Goal: Transaction & Acquisition: Purchase product/service

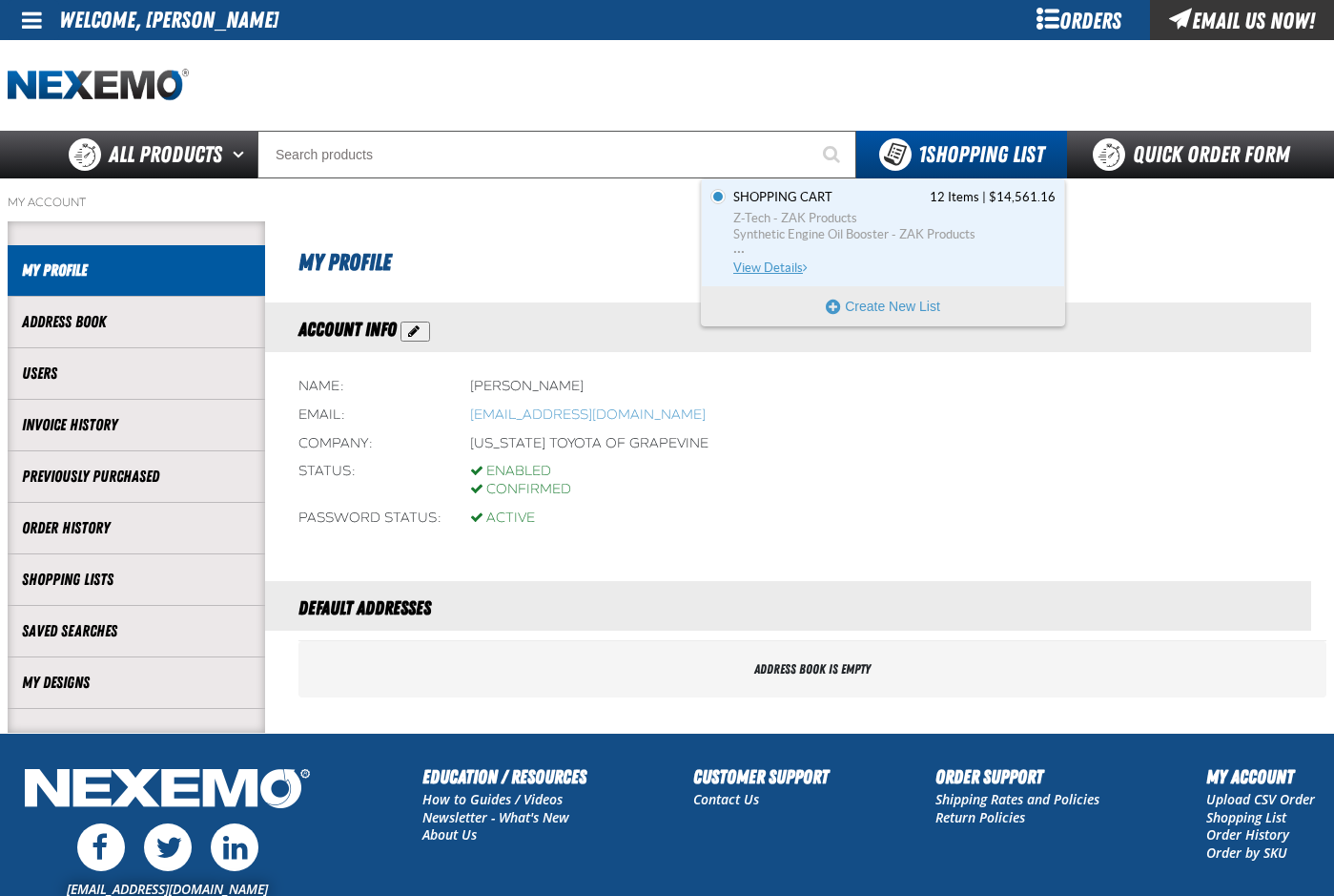
click at [799, 210] on span "Z-Tech - ZAK Products" at bounding box center [895, 218] width 322 height 17
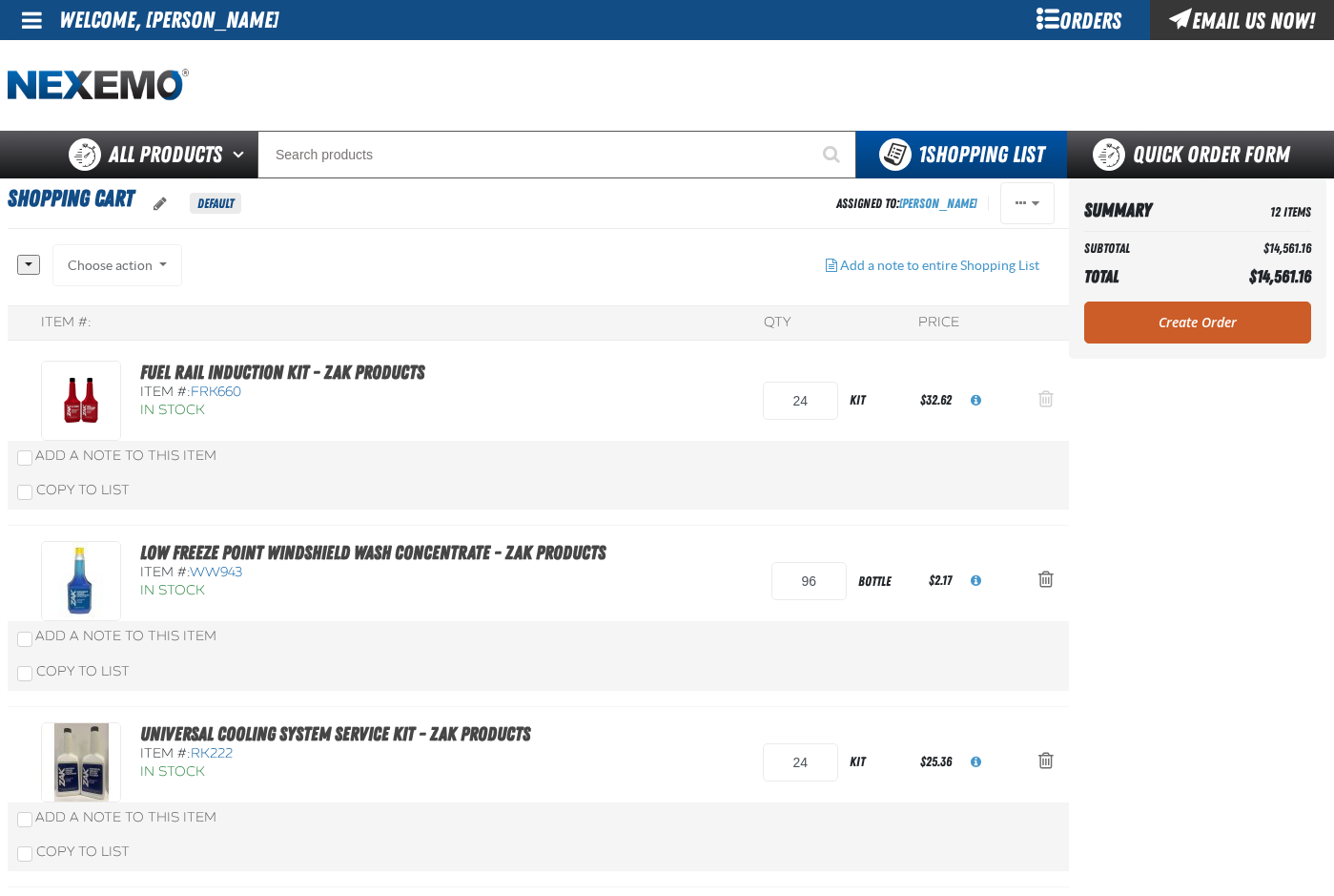
click at [1048, 402] on span "Action Remove Fuel Rail Induction Kit - ZAK Products from Shopping Cart" at bounding box center [1046, 398] width 15 height 19
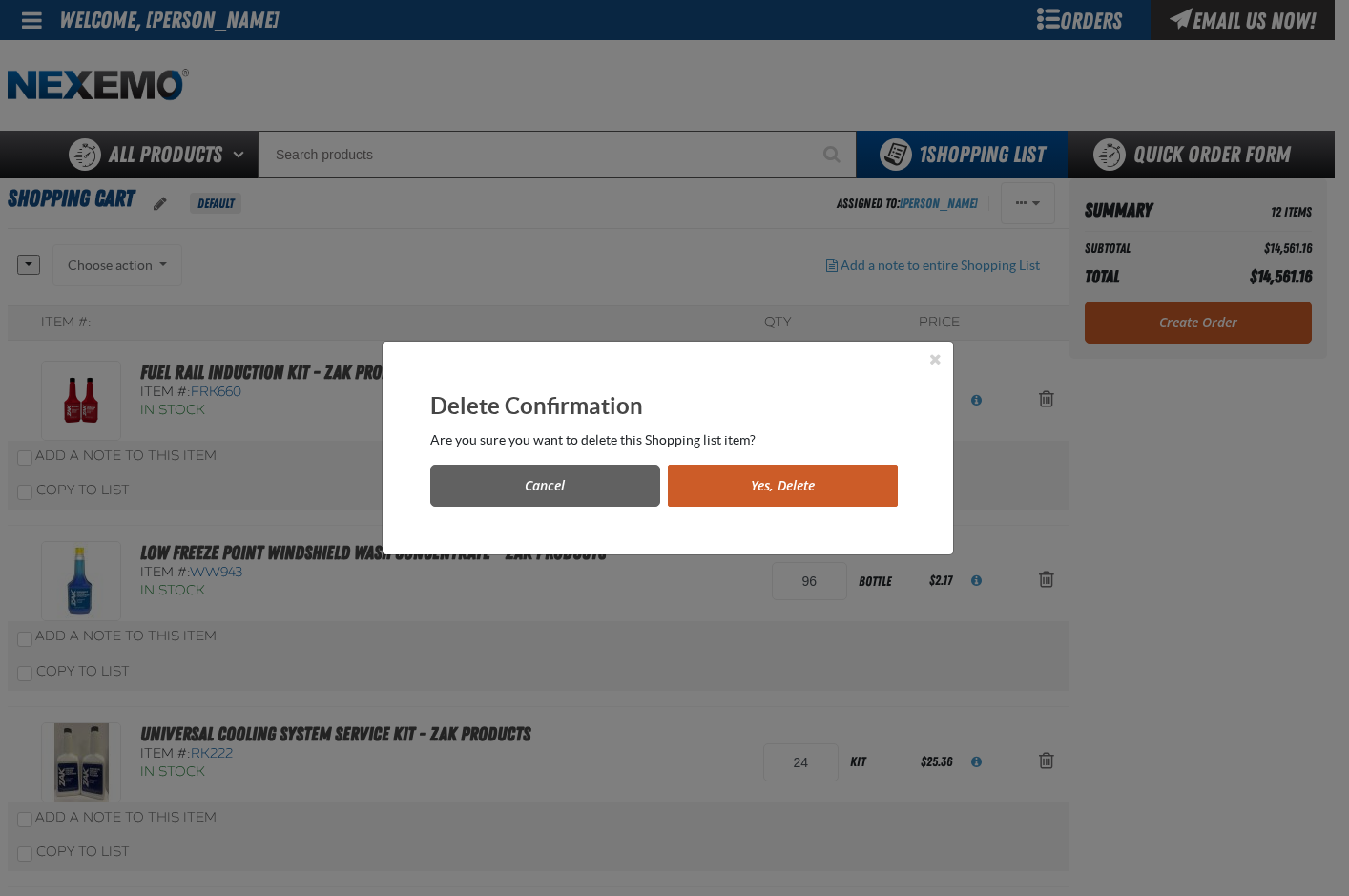
click at [792, 493] on button "Yes, Delete" at bounding box center [783, 486] width 230 height 42
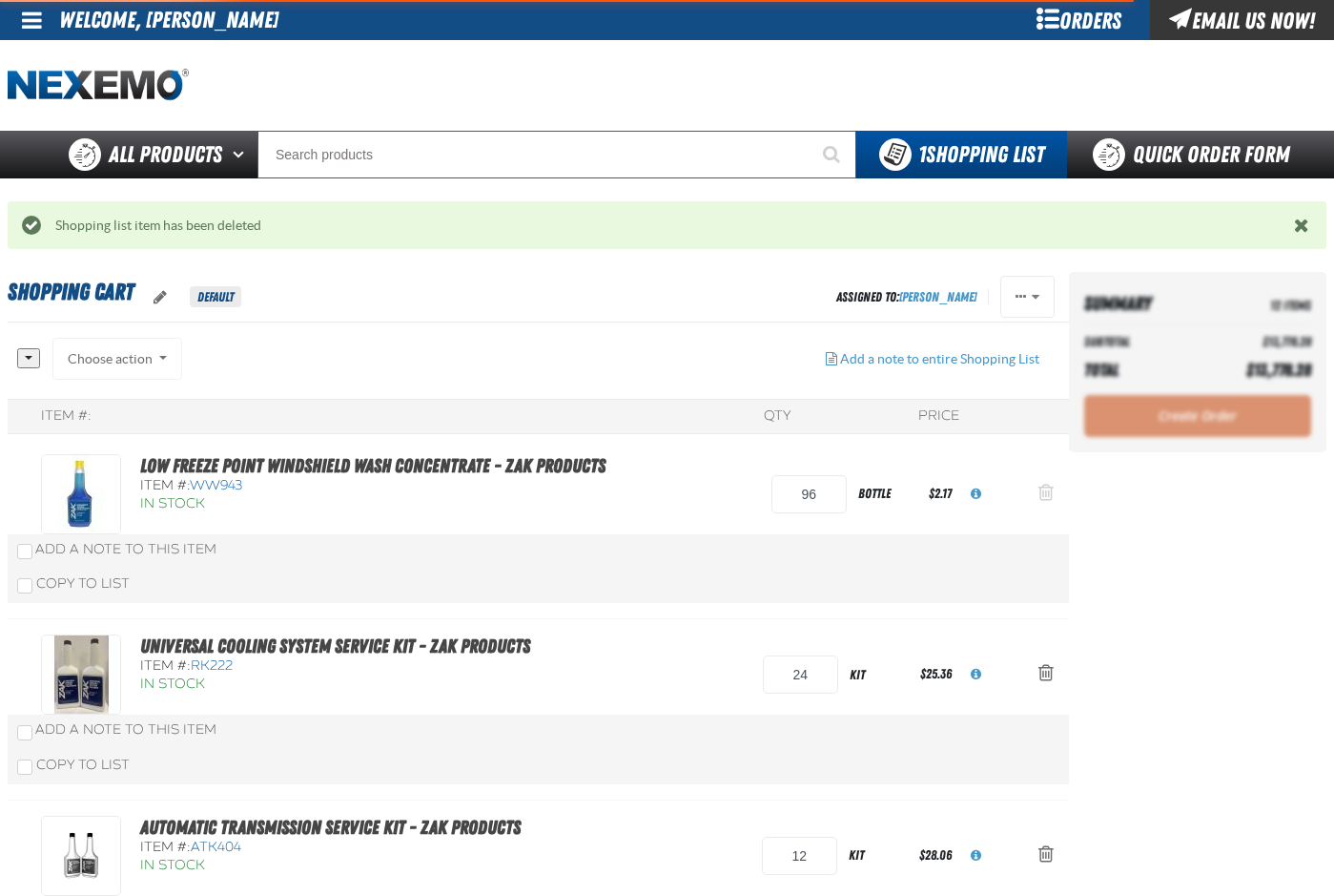
click at [1048, 489] on span "Action Remove Low Freeze Point Windshield Wash Concentrate - ZAK Products from …" at bounding box center [1046, 492] width 15 height 19
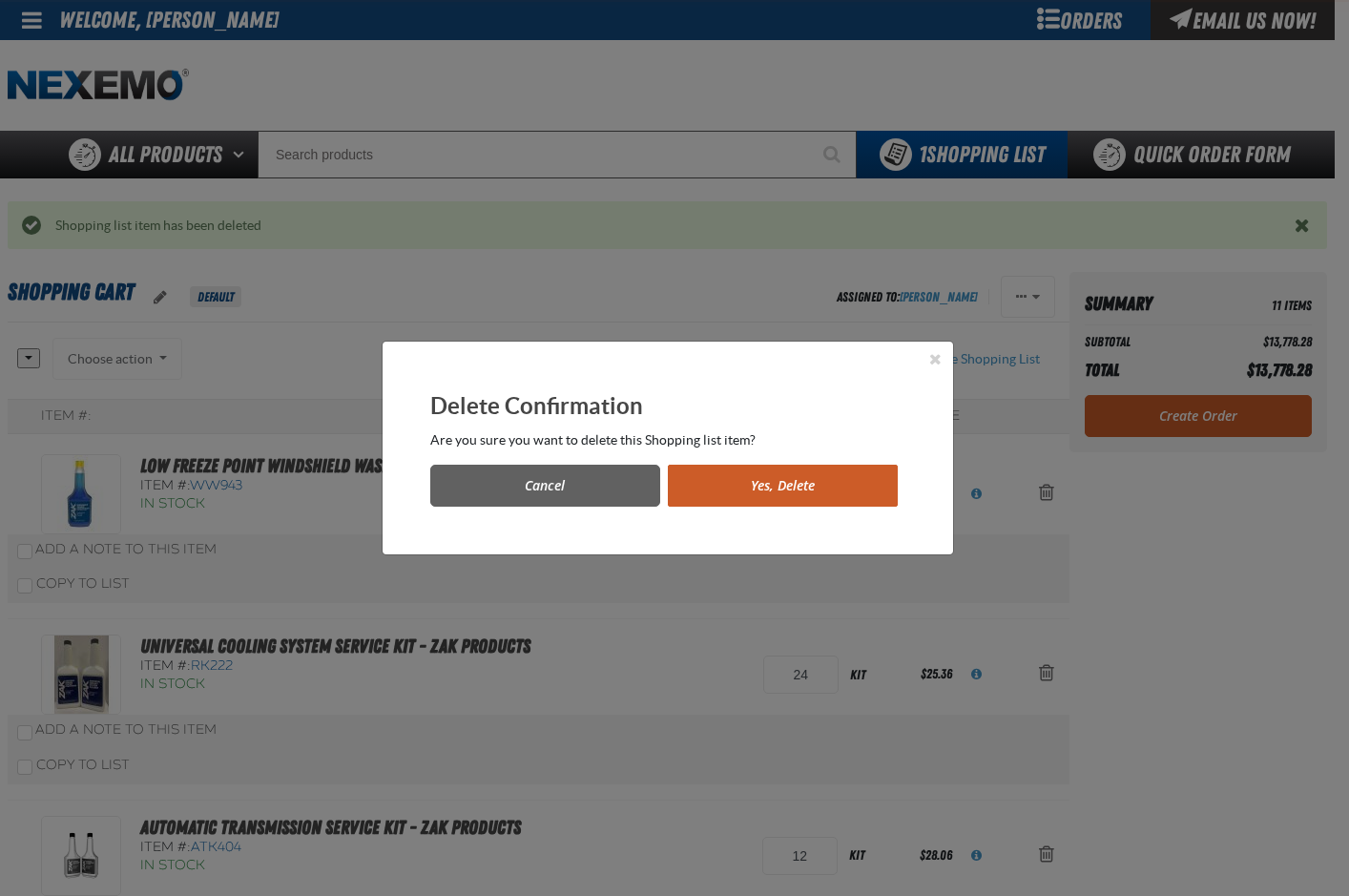
click at [766, 487] on button "Yes, Delete" at bounding box center [783, 486] width 230 height 42
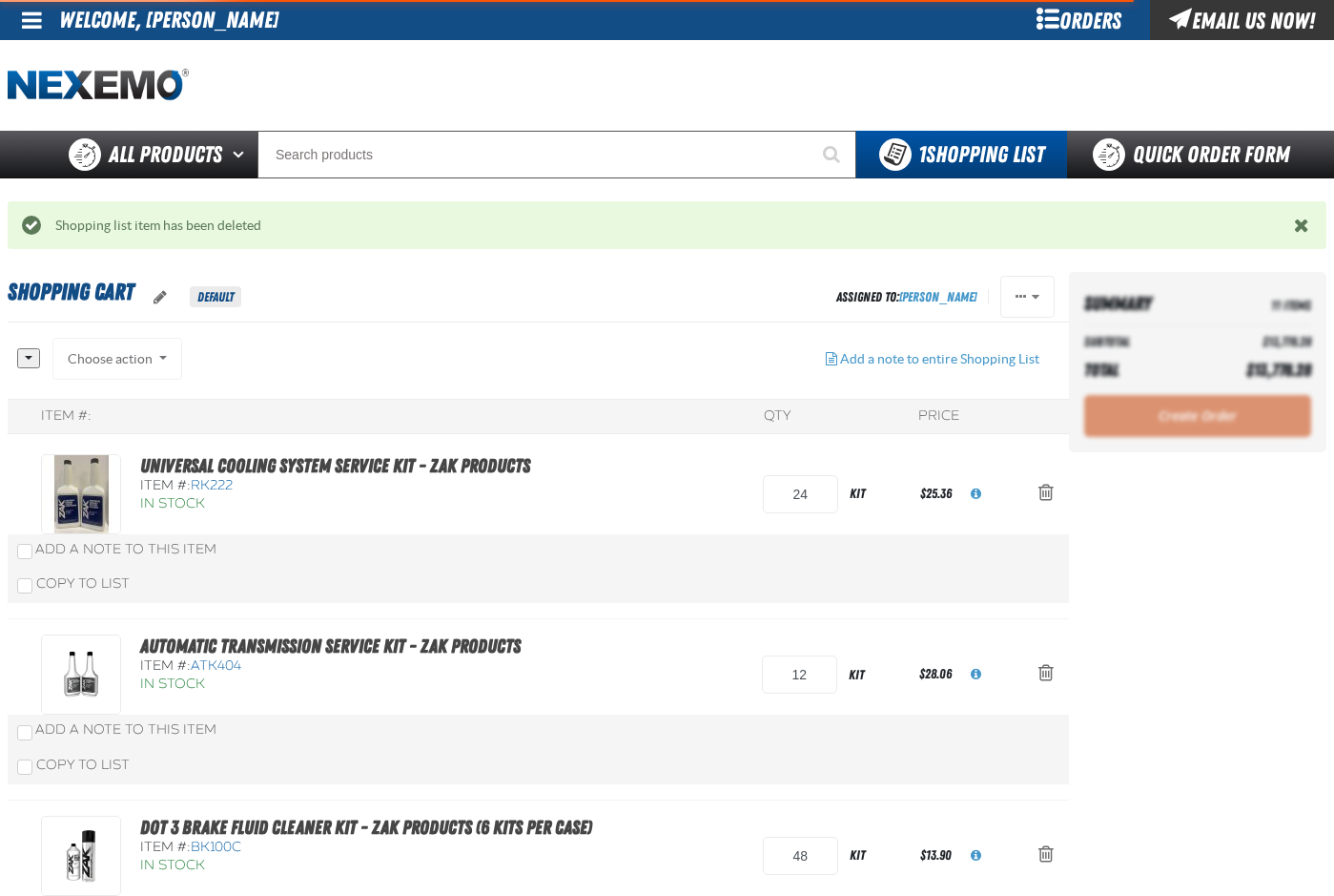
click at [1048, 493] on span "Action Remove Universal Cooling System Service Kit - ZAK Products from Shopping…" at bounding box center [1046, 492] width 15 height 19
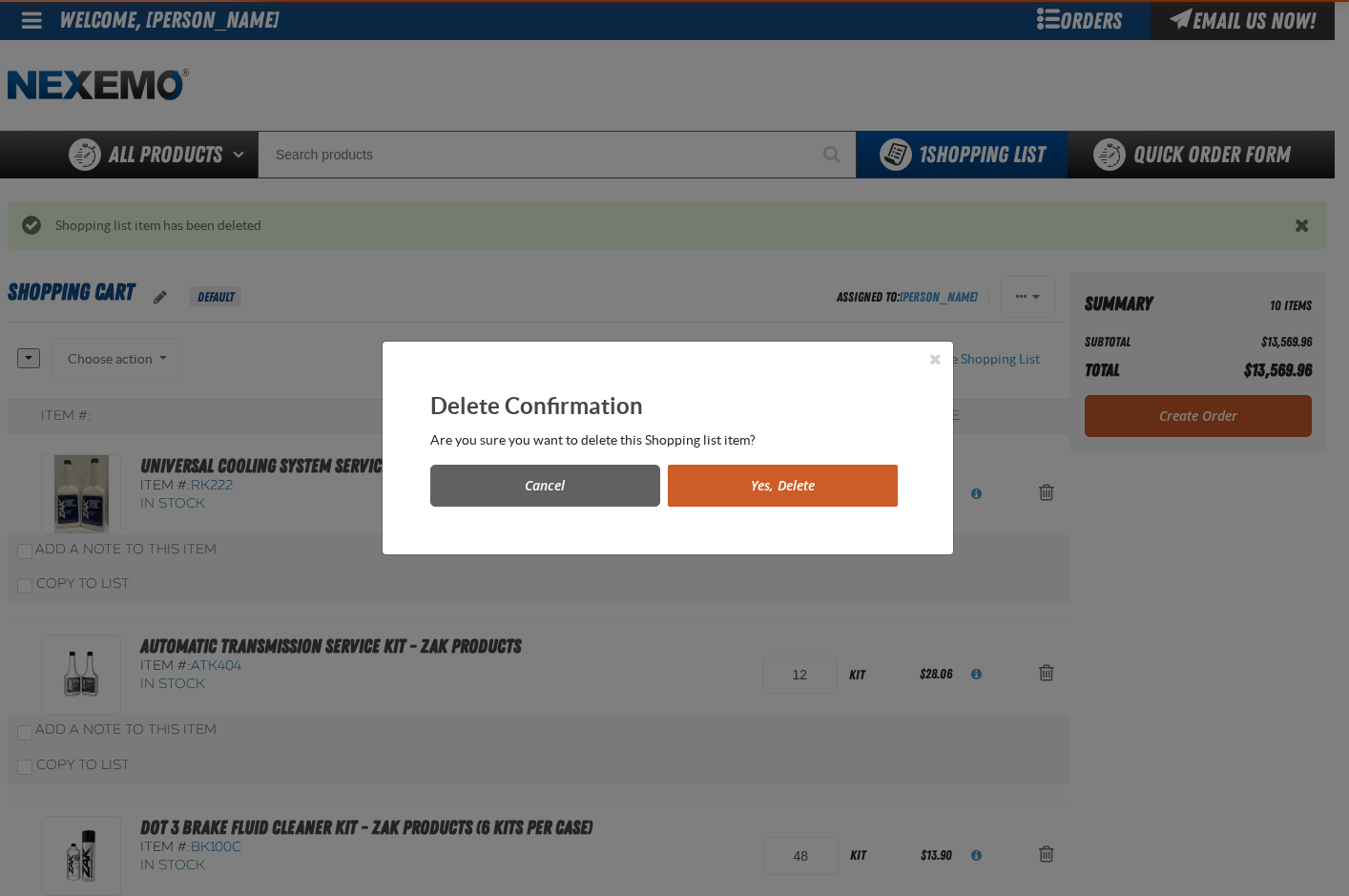
click at [814, 490] on button "Yes, Delete" at bounding box center [783, 486] width 230 height 42
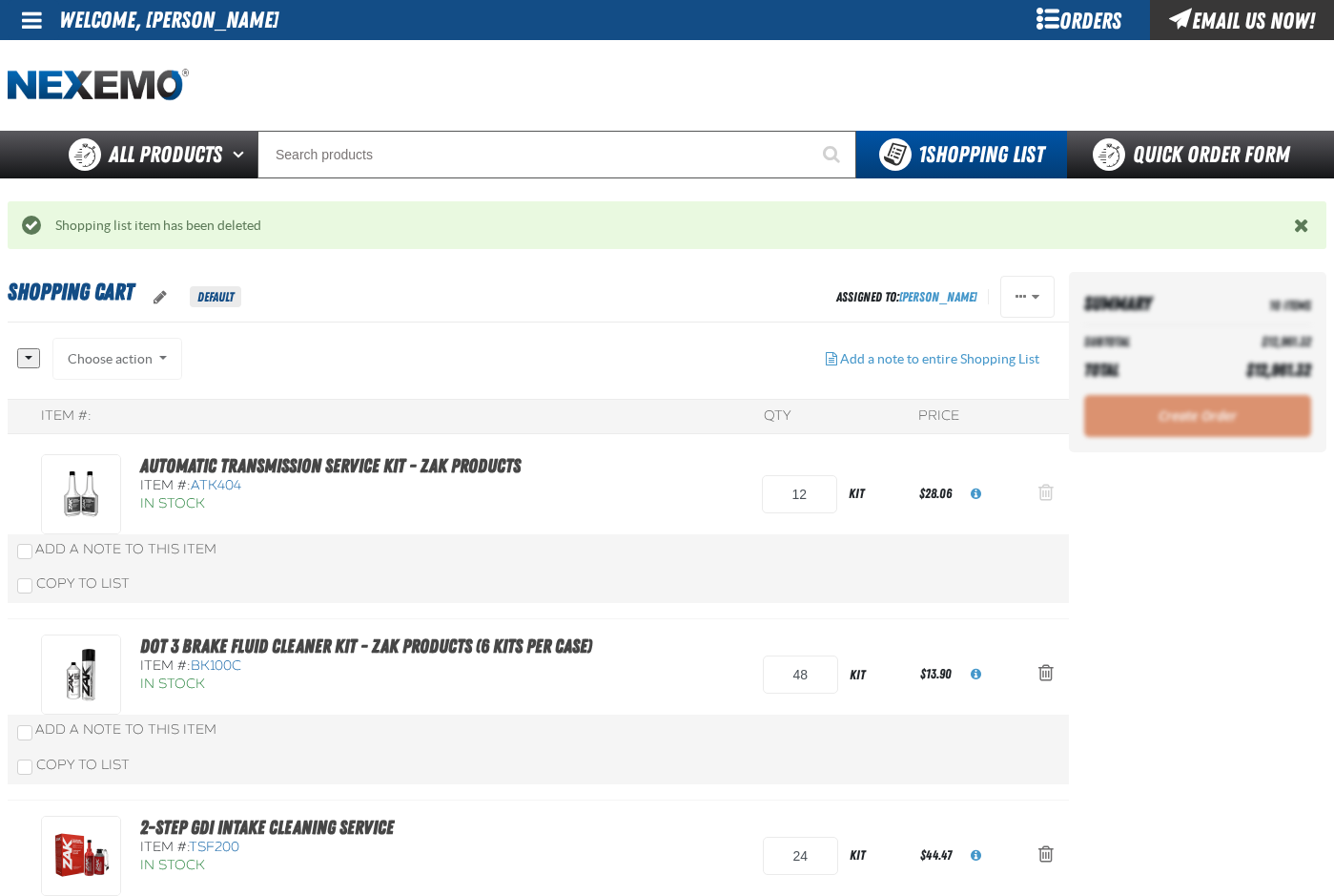
click at [1042, 492] on span "Action Remove Automatic Transmission Service Kit - ZAK Products from Shopping C…" at bounding box center [1046, 492] width 15 height 19
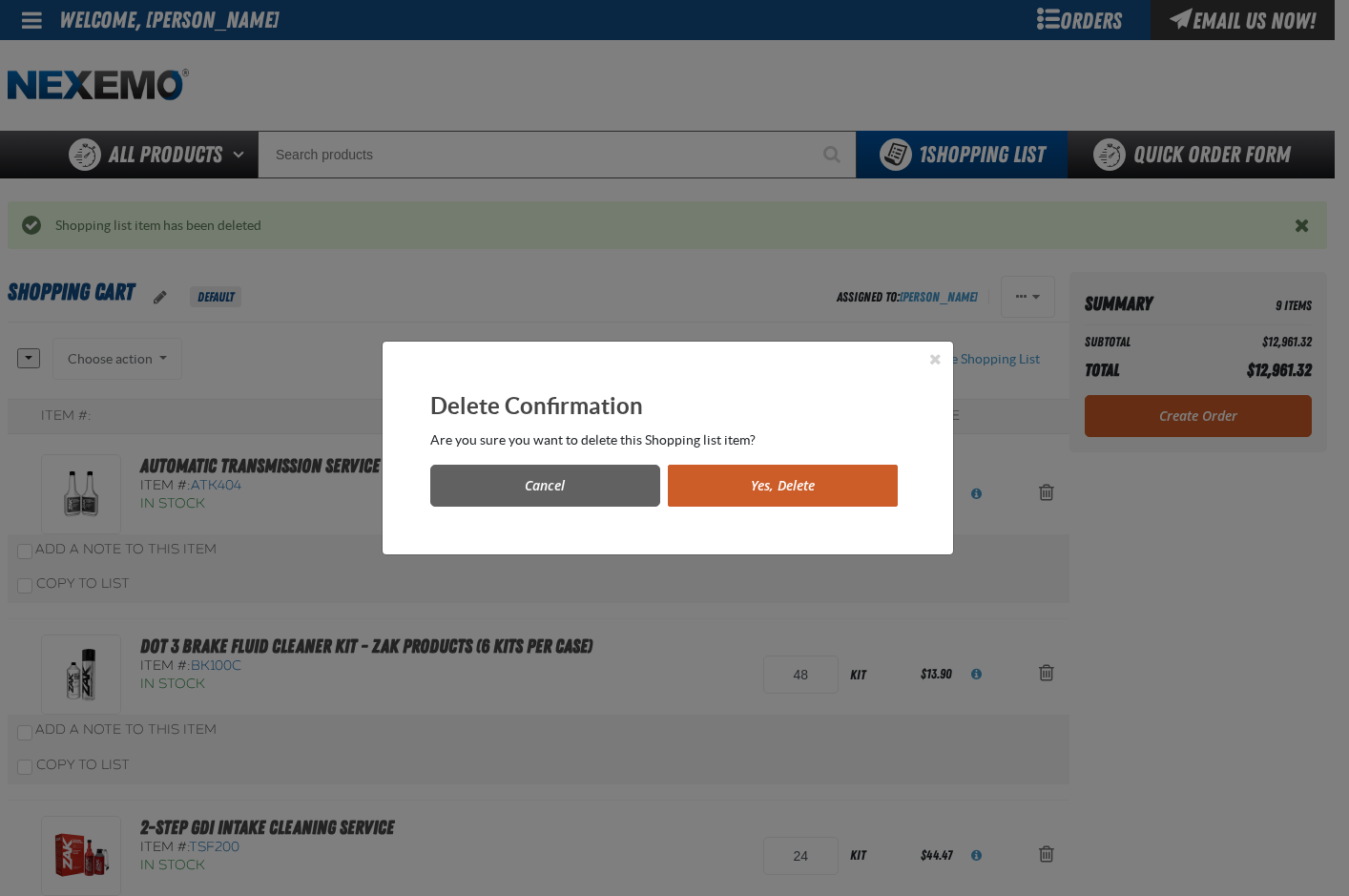
click at [802, 479] on button "Yes, Delete" at bounding box center [783, 486] width 230 height 42
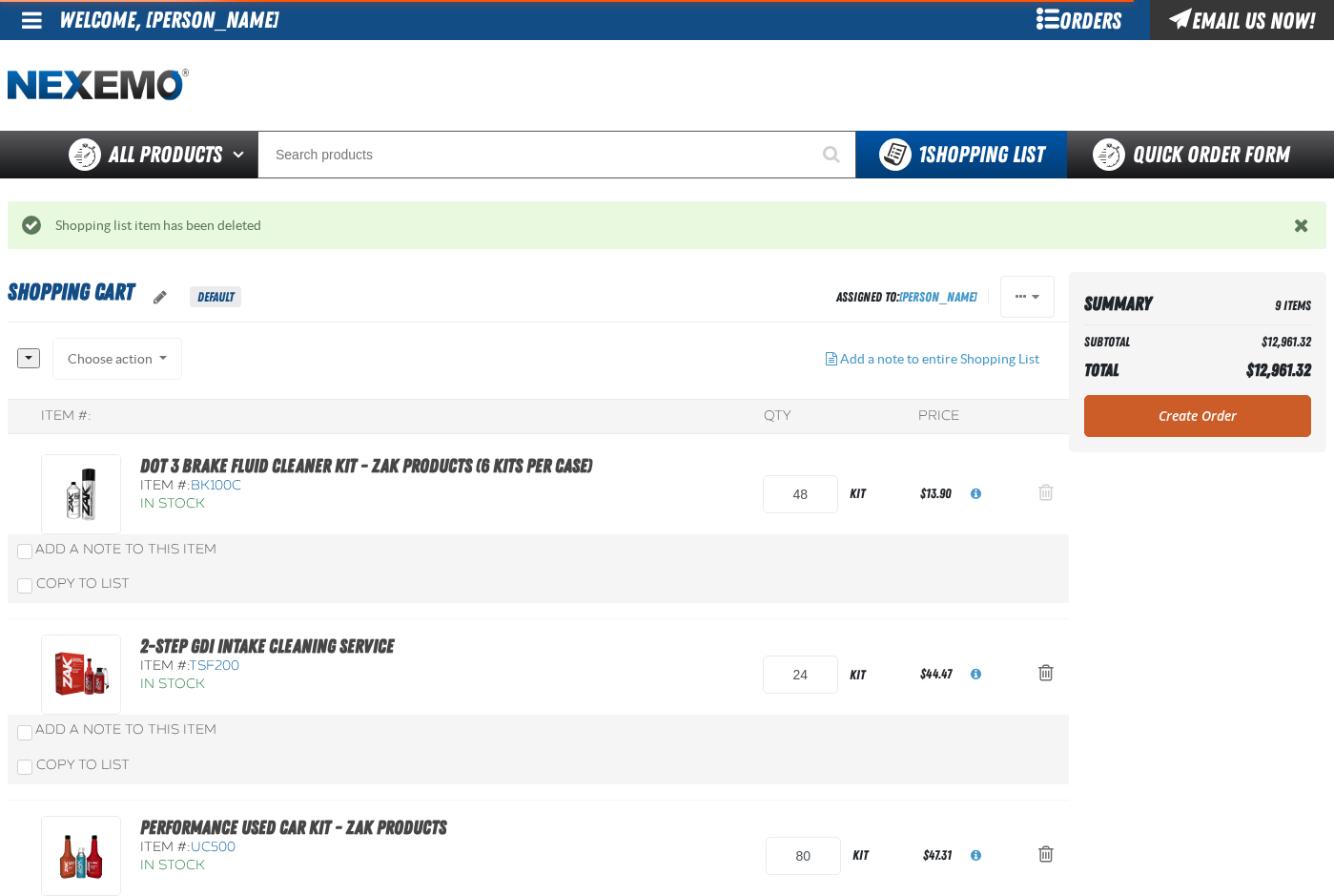
click at [1043, 493] on span "Action Remove DOT 3 Brake Fluid Cleaner Kit - ZAK Products (6 Kits per Case) fr…" at bounding box center [1046, 492] width 15 height 19
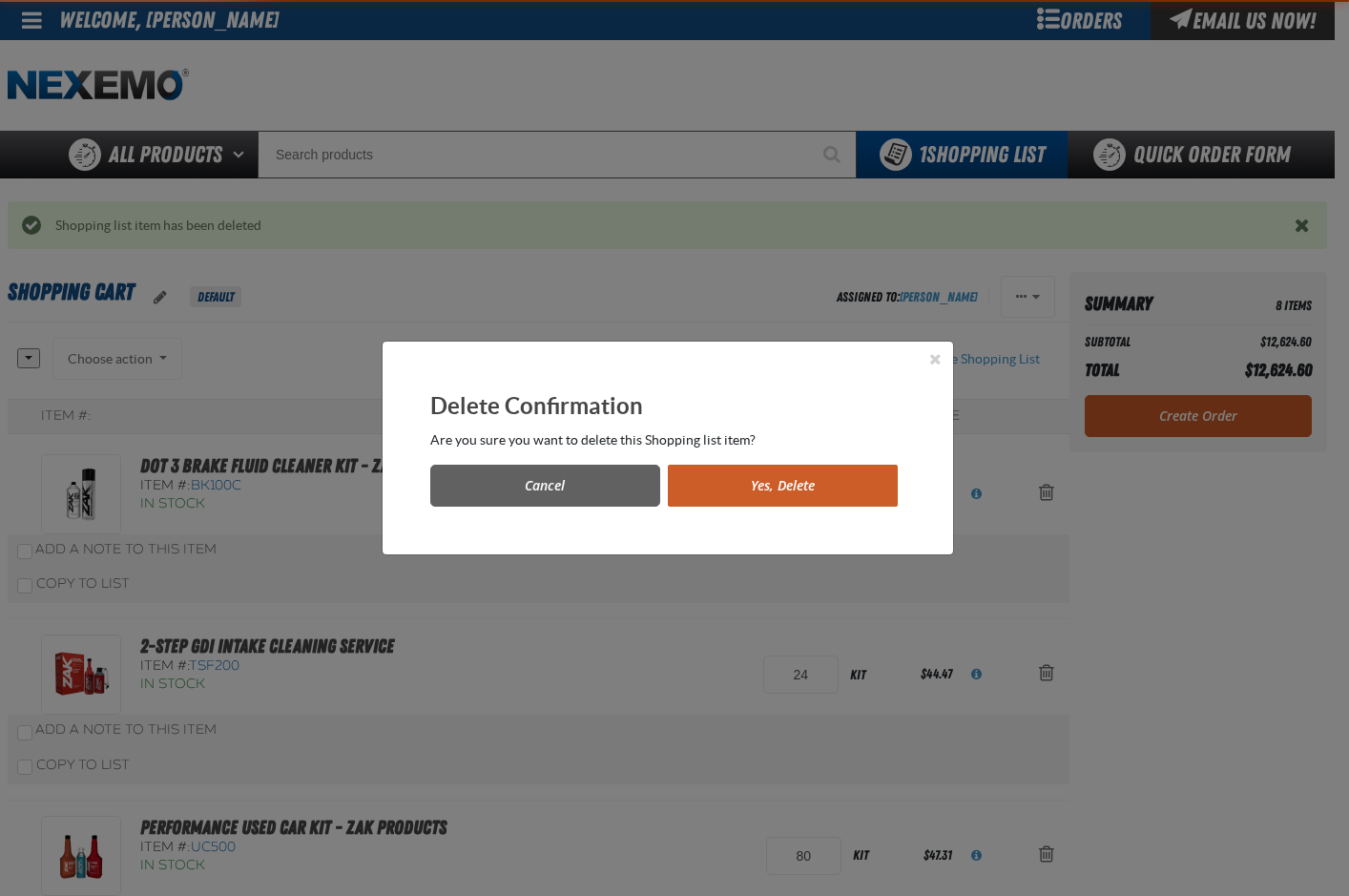
click at [855, 482] on button "Yes, Delete" at bounding box center [783, 486] width 230 height 42
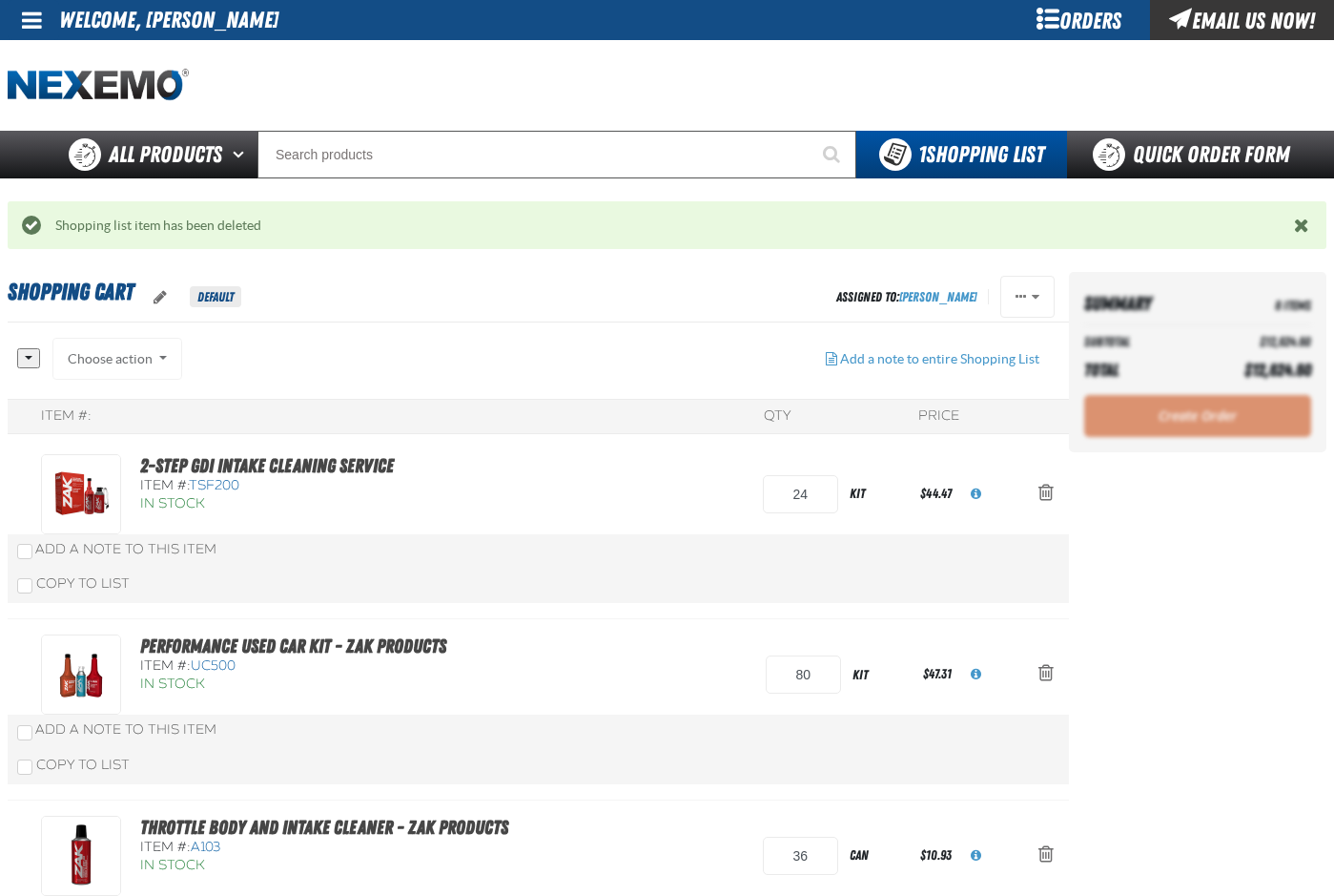
click at [1045, 491] on span "Action Remove 2-Step GDI Intake Cleaning Service from Shopping Cart" at bounding box center [1046, 492] width 15 height 19
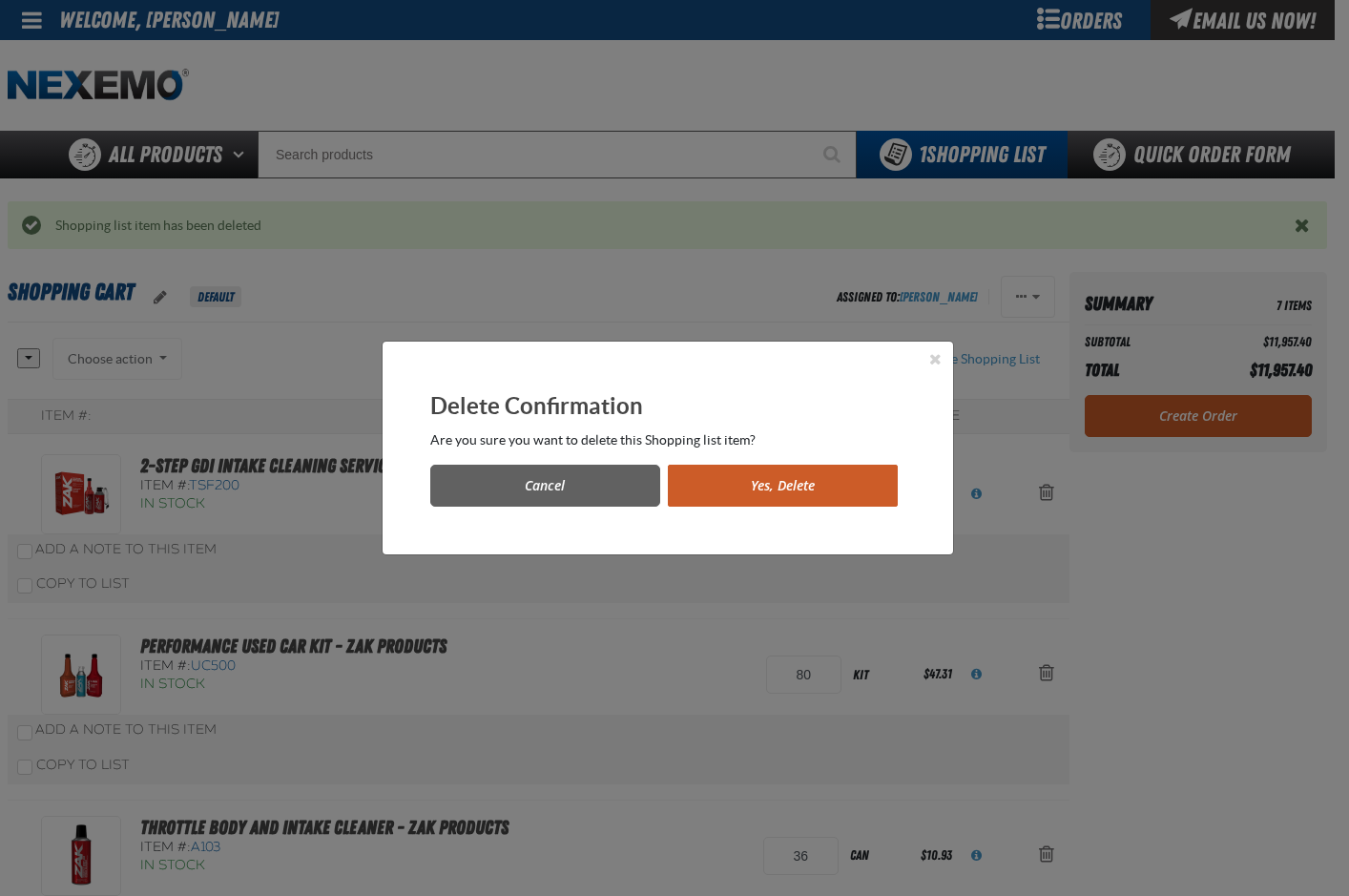
click at [843, 489] on button "Yes, Delete" at bounding box center [783, 486] width 230 height 42
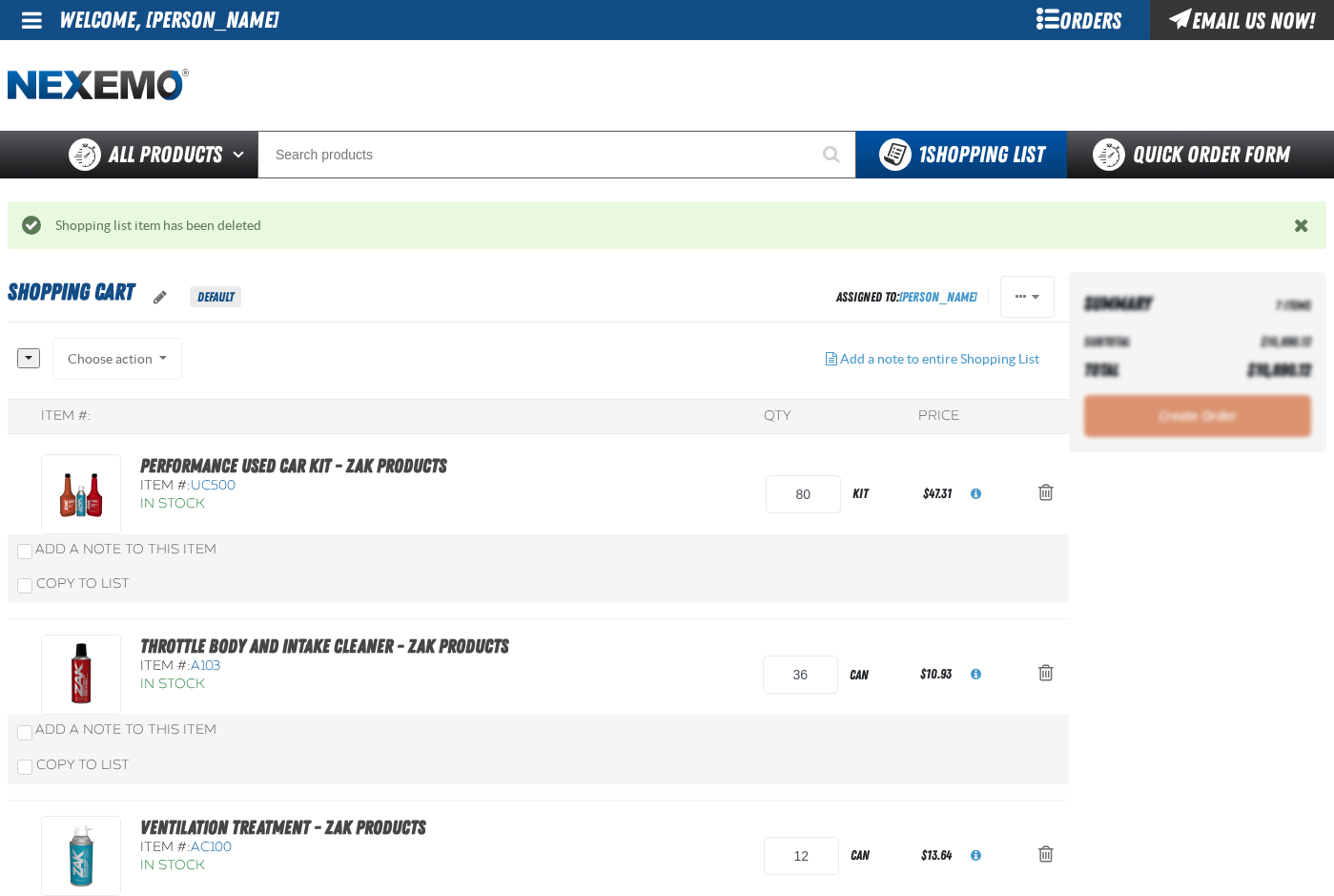
click at [1046, 494] on span "Action Remove Performance Used Car Kit - ZAK Products from Shopping Cart" at bounding box center [1046, 492] width 15 height 19
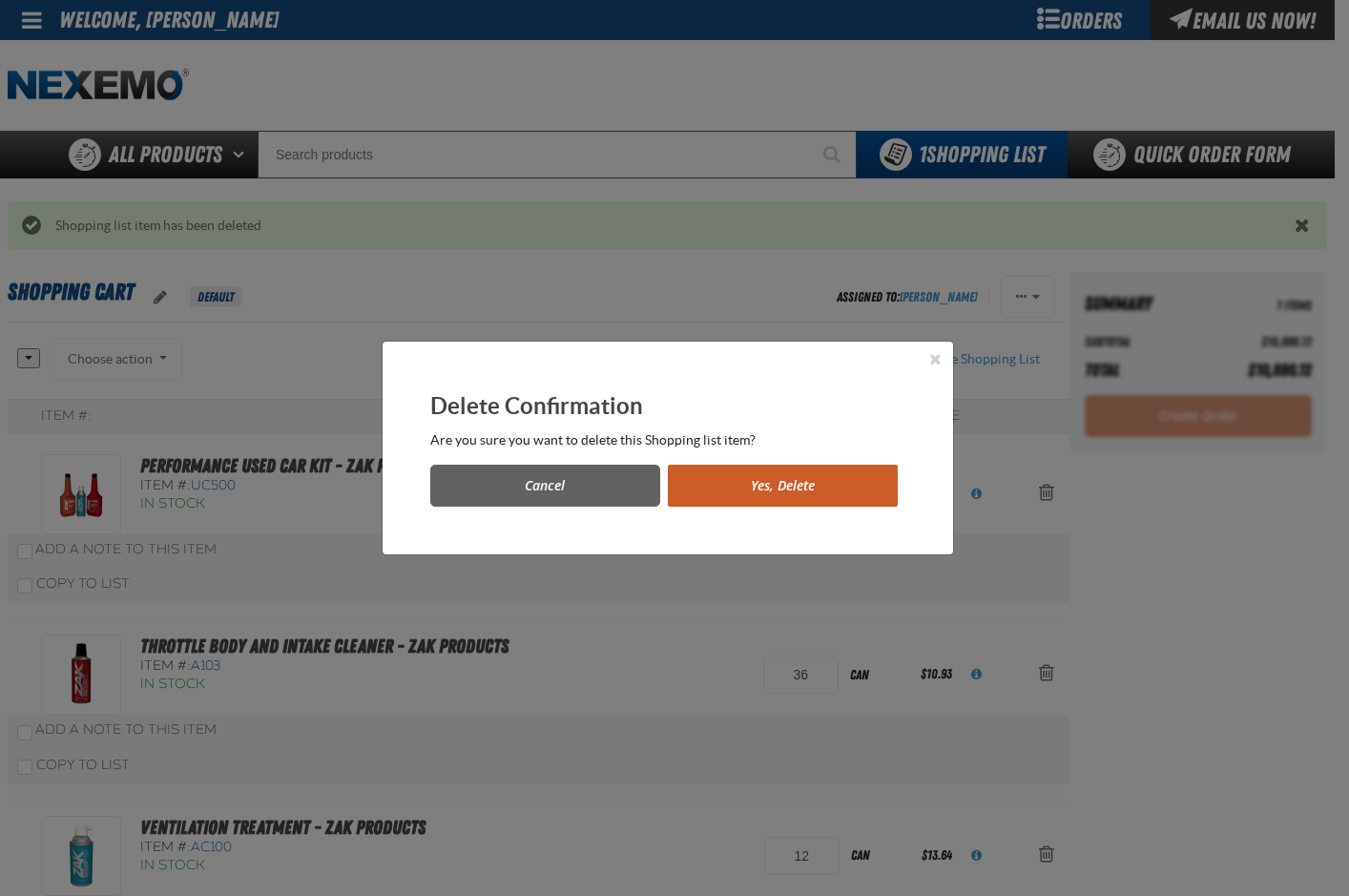
click at [862, 488] on button "Yes, Delete" at bounding box center [783, 486] width 230 height 42
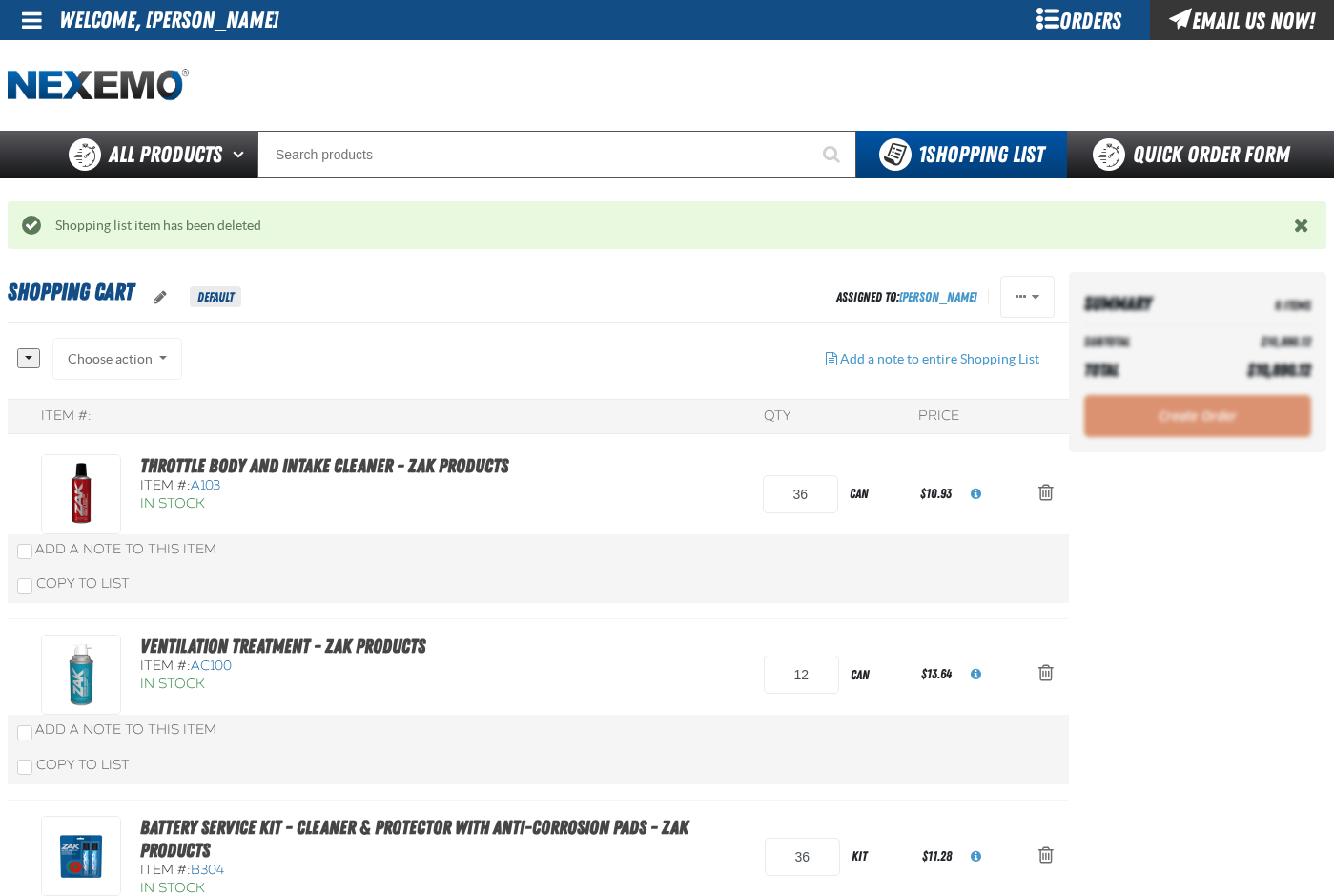
click at [1045, 491] on span "Action Remove Throttle Body and Intake Cleaner - ZAK Products from Shopping Cart" at bounding box center [1046, 492] width 15 height 19
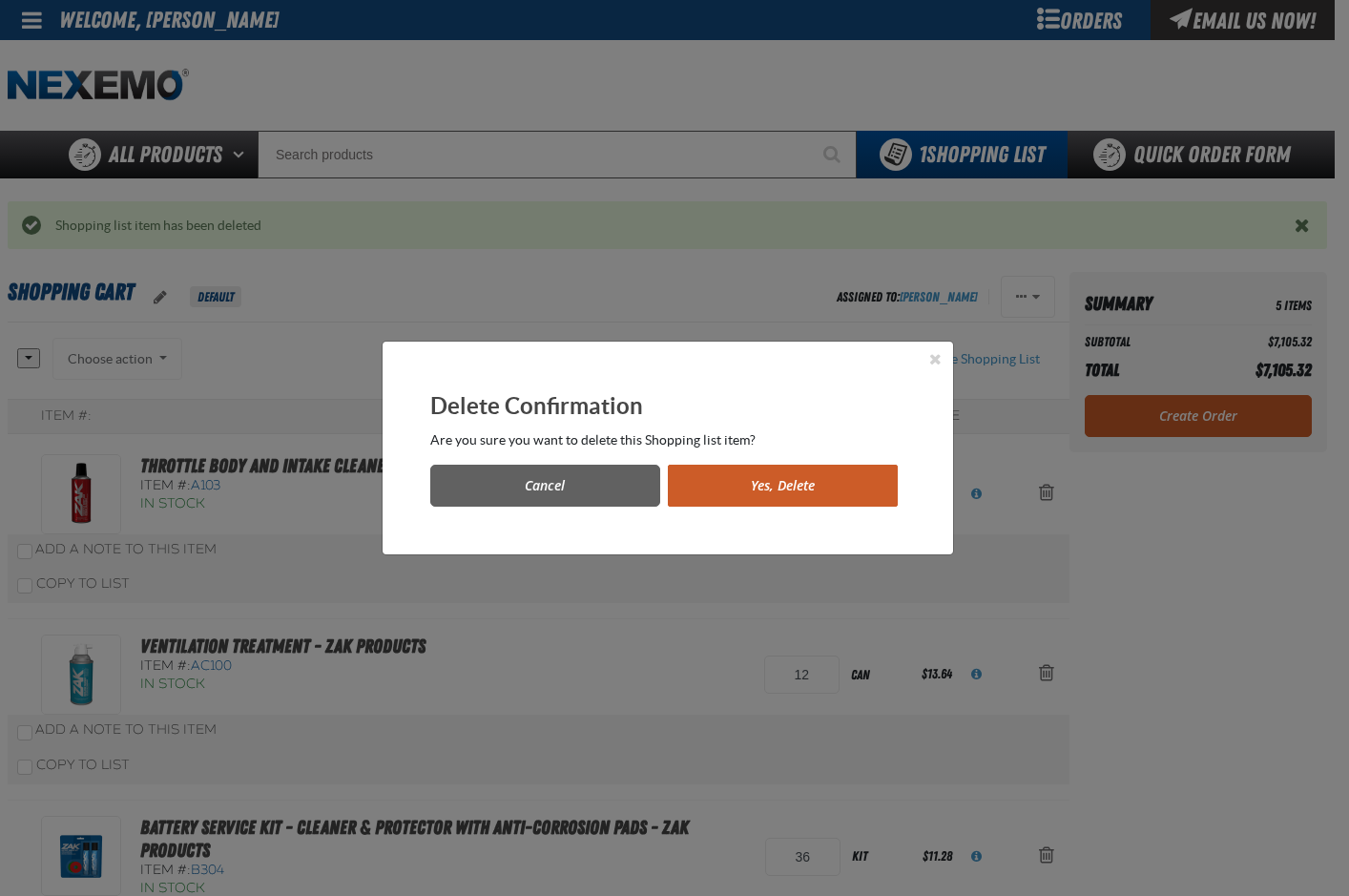
click at [836, 487] on button "Yes, Delete" at bounding box center [783, 486] width 230 height 42
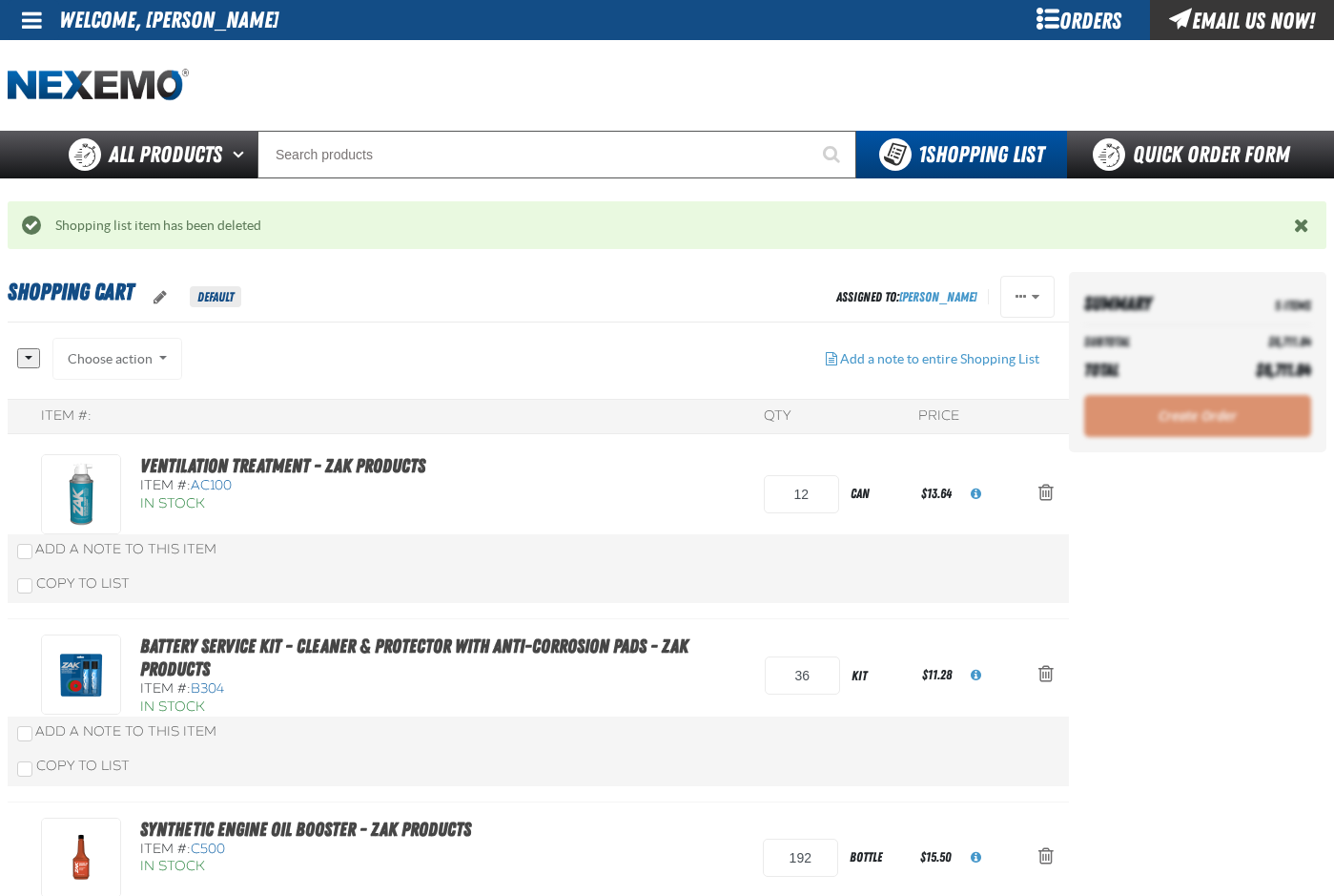
click at [1043, 491] on span "Action Remove Ventilation Treatment - ZAK Products from Shopping Cart" at bounding box center [1046, 492] width 15 height 19
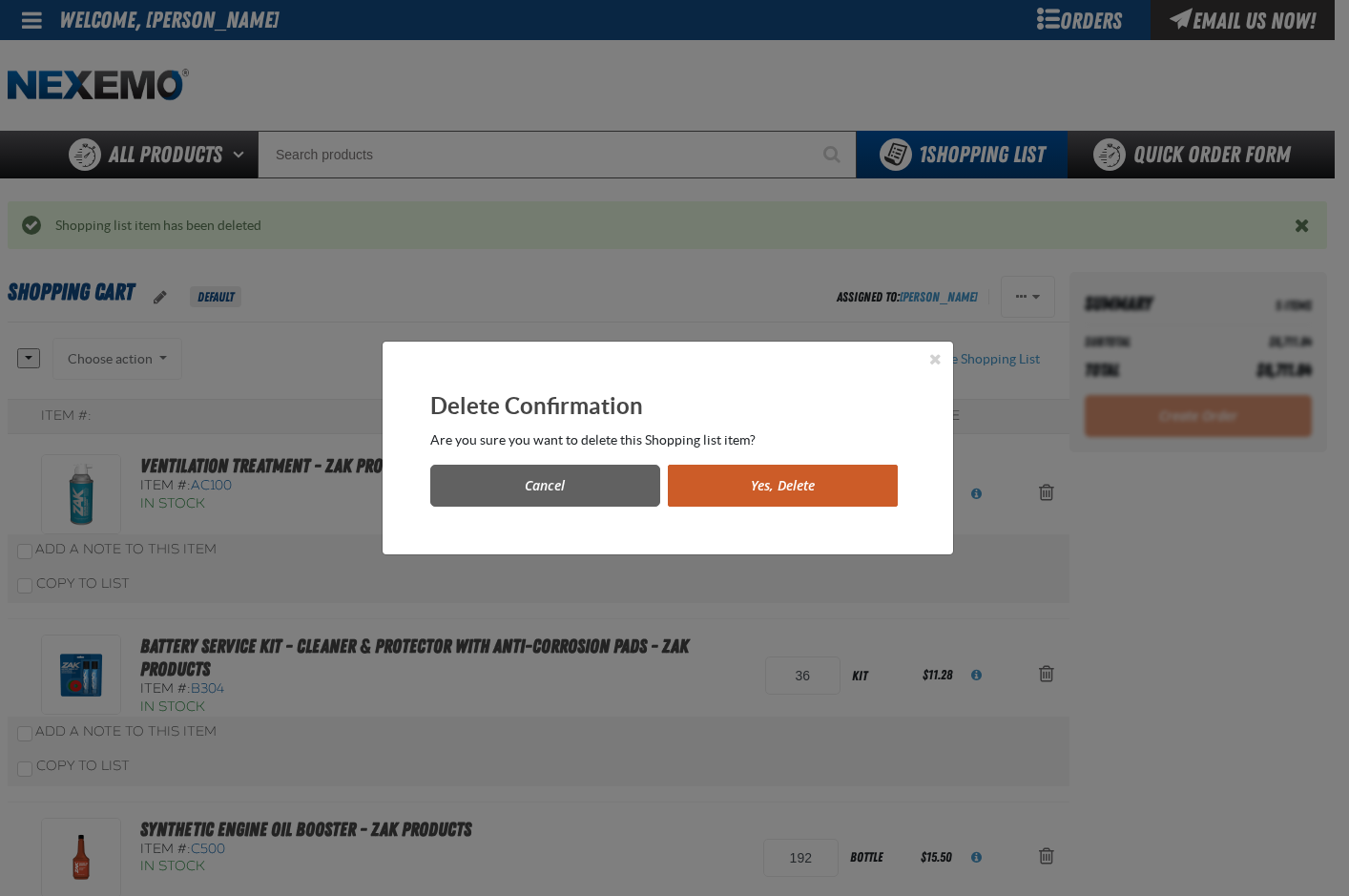
click at [839, 480] on button "Yes, Delete" at bounding box center [783, 486] width 230 height 42
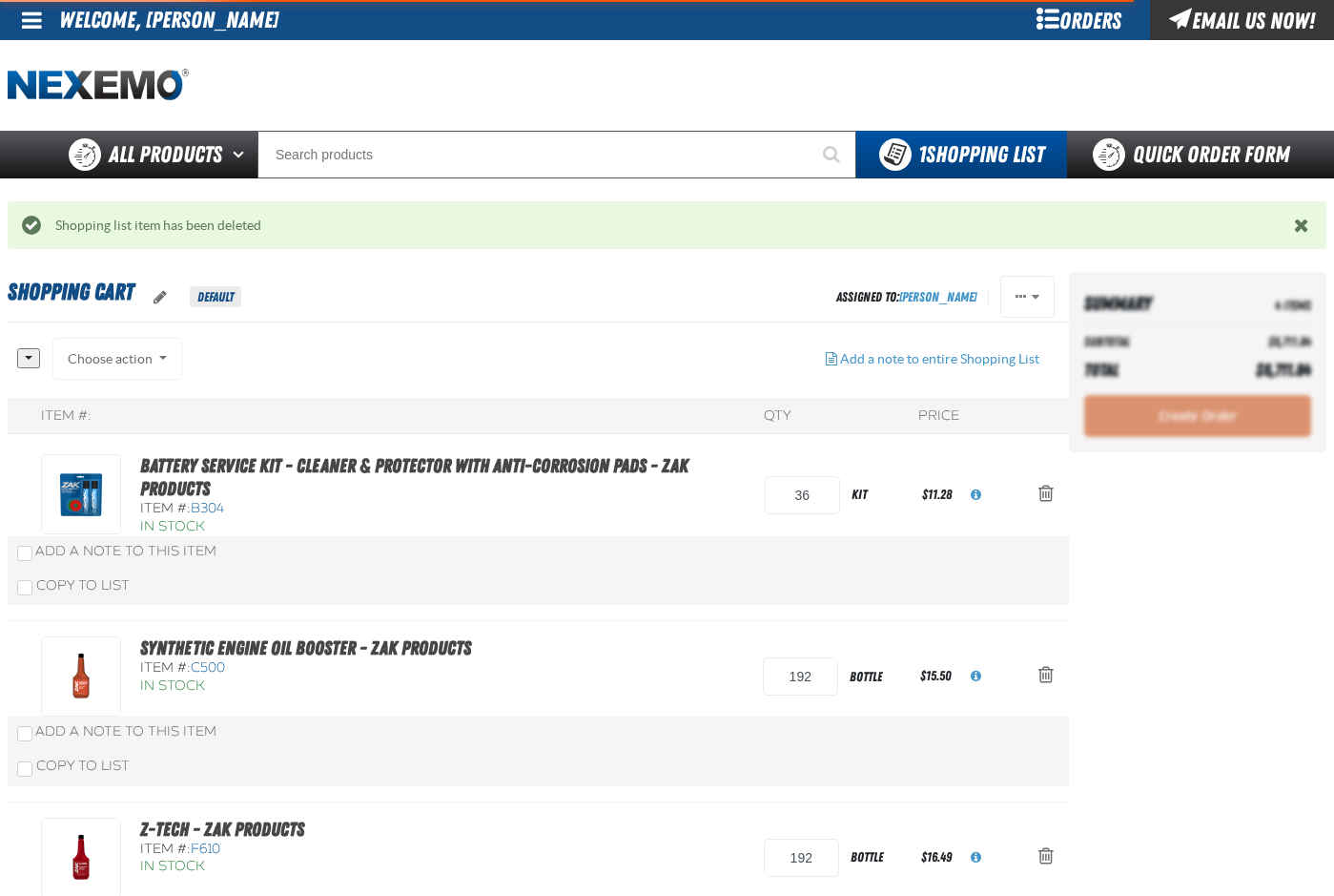
click at [1044, 496] on span "Action Remove Battery Service Kit - Cleaner &amp; Protector with Anti-Corrosion…" at bounding box center [1046, 493] width 15 height 19
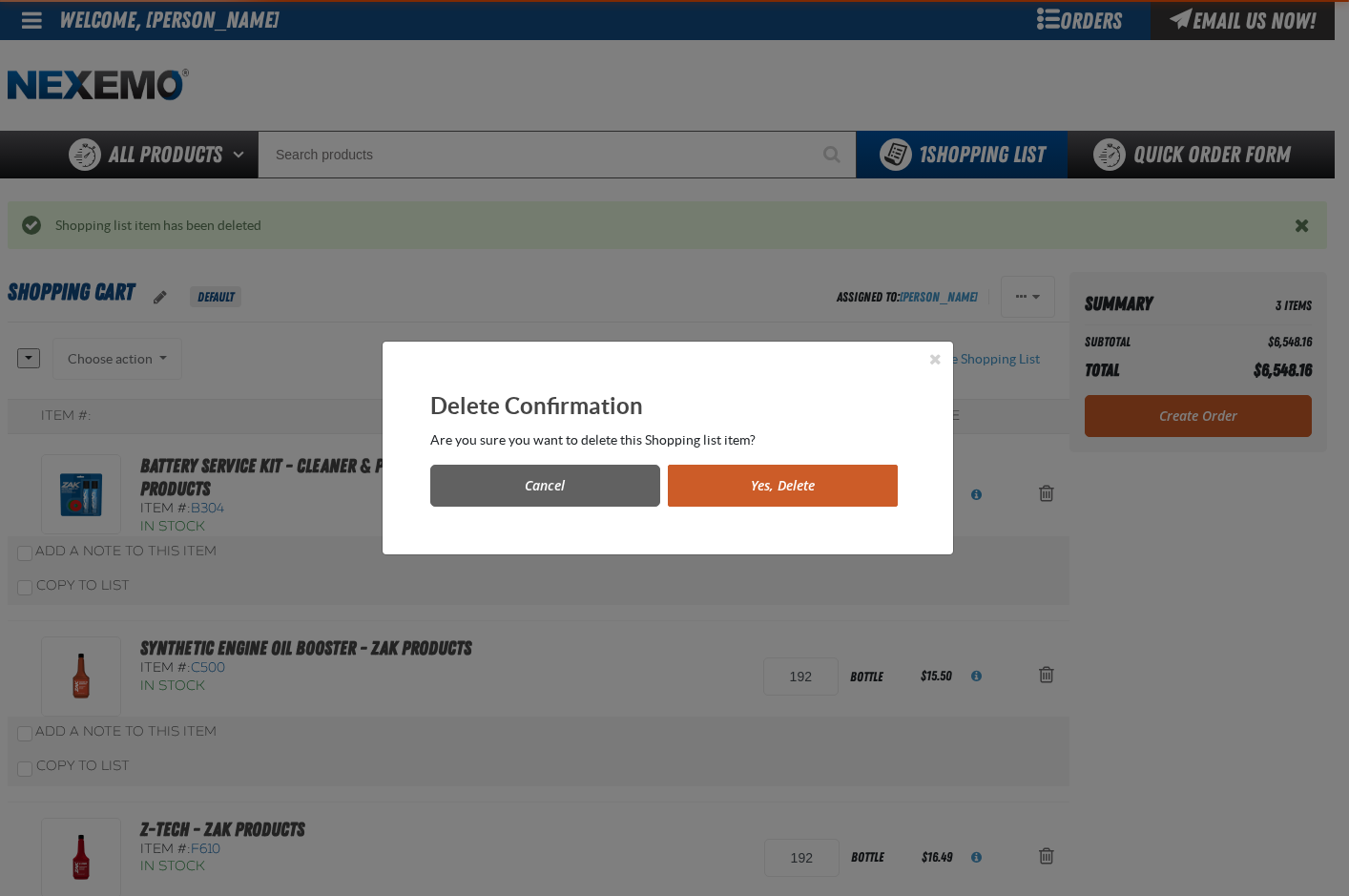
drag, startPoint x: 873, startPoint y: 479, endPoint x: 983, endPoint y: 488, distance: 111.1
click at [874, 479] on button "Yes, Delete" at bounding box center [783, 486] width 230 height 42
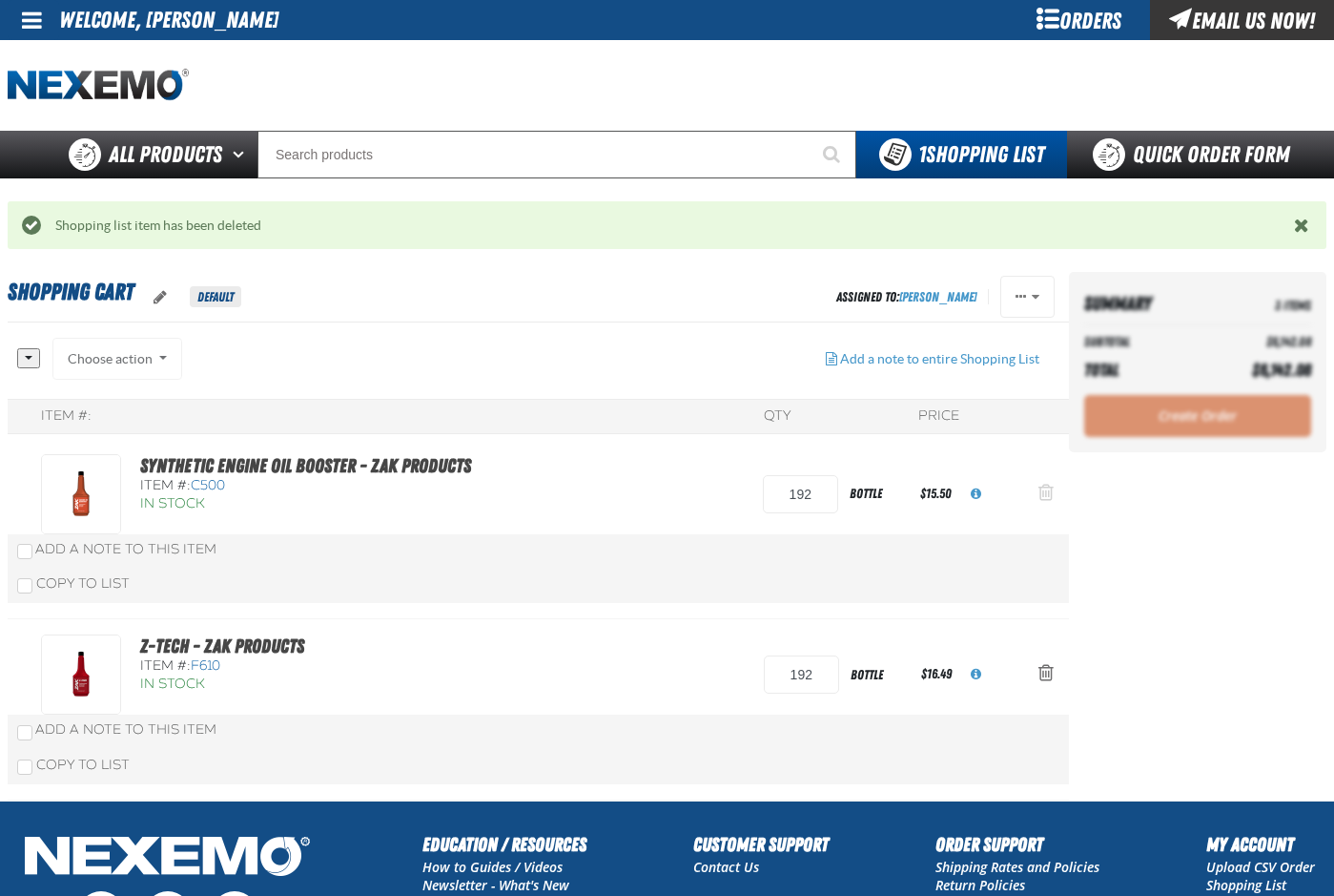
click at [1044, 492] on span "Action Remove Synthetic Engine Oil Booster - ZAK Products from Shopping Cart" at bounding box center [1046, 492] width 15 height 19
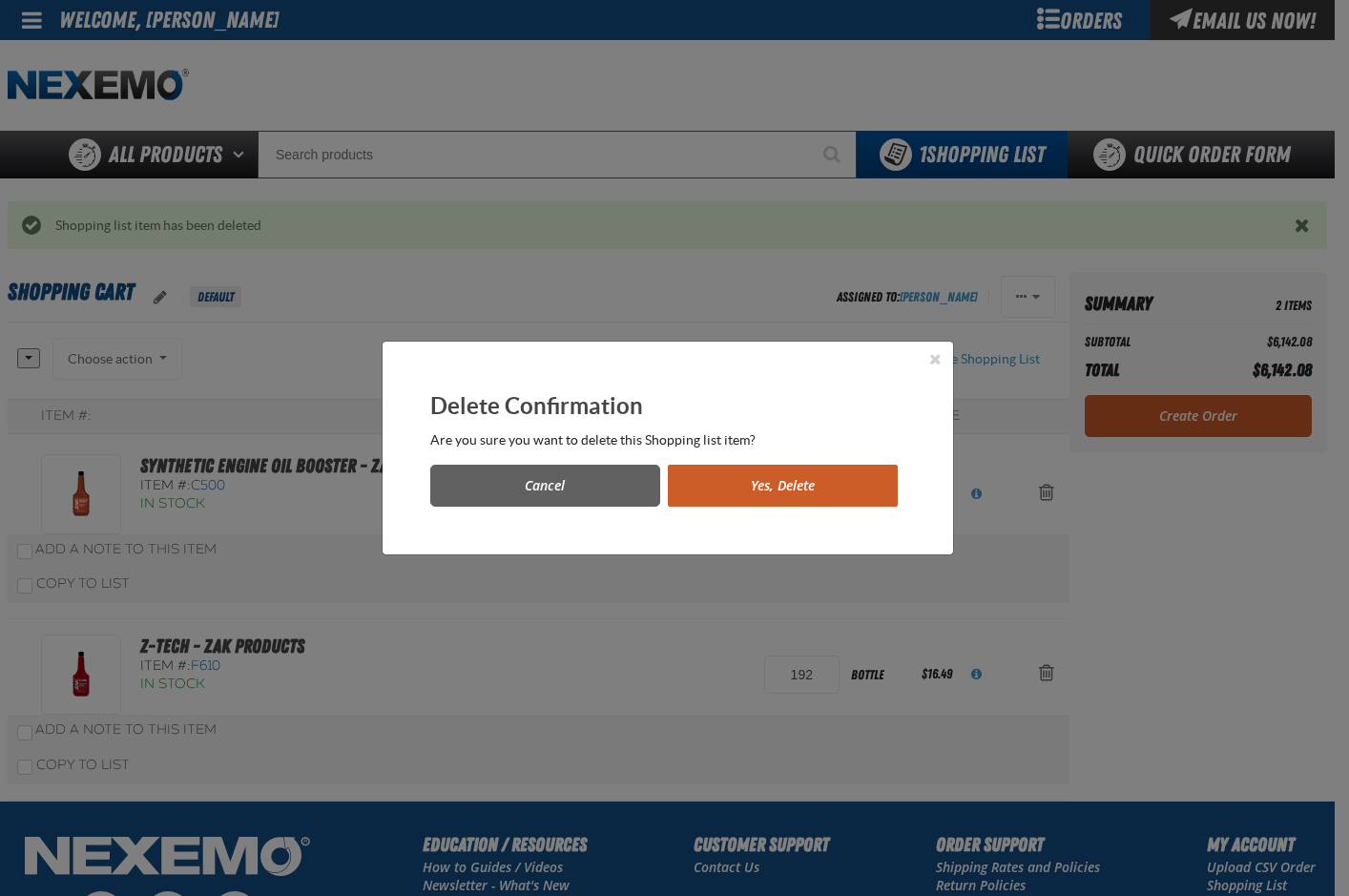
click at [860, 492] on button "Yes, Delete" at bounding box center [783, 486] width 230 height 42
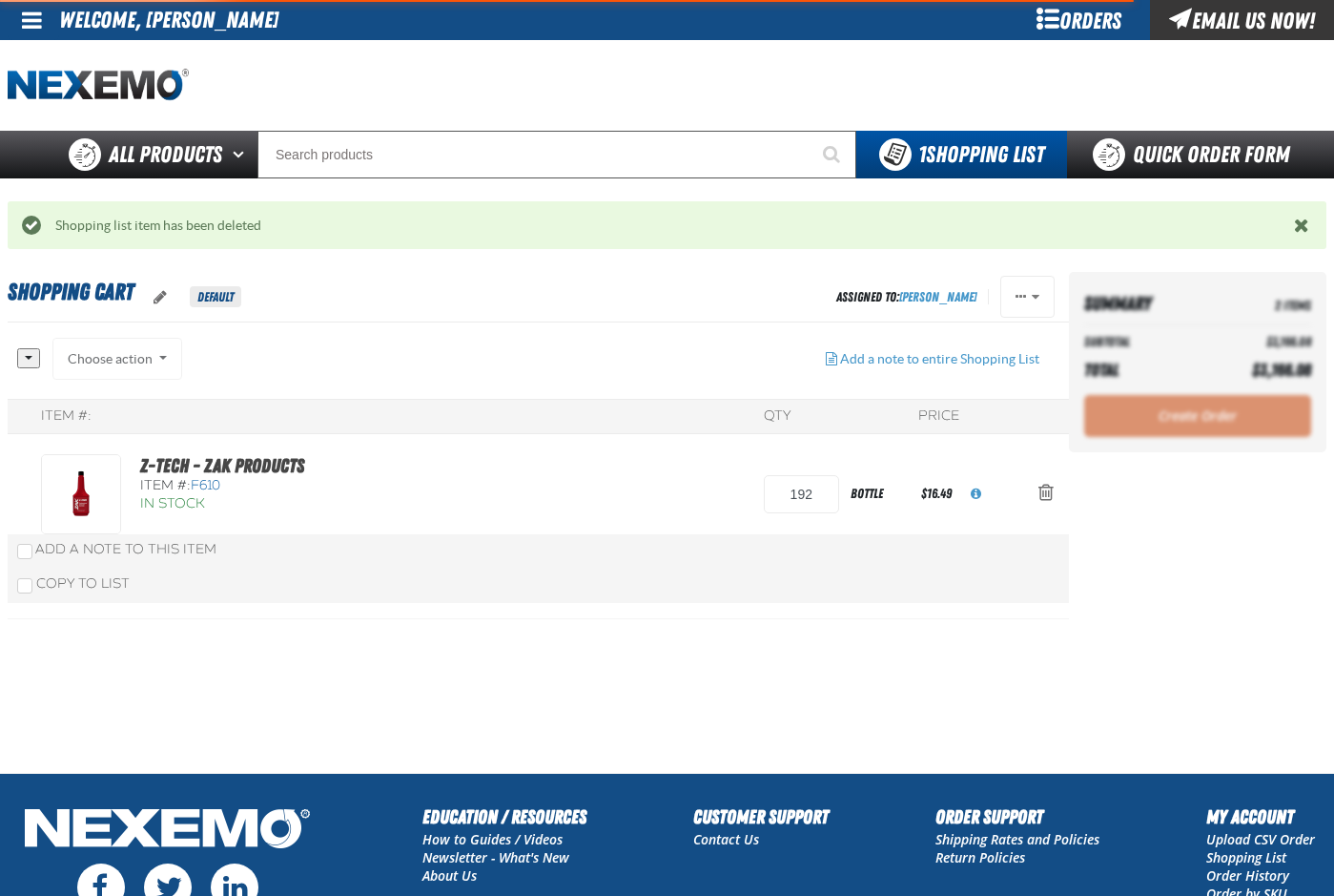
click at [1051, 493] on span "Action Remove Z-Tech - ZAK Products from Shopping Cart" at bounding box center [1046, 492] width 15 height 19
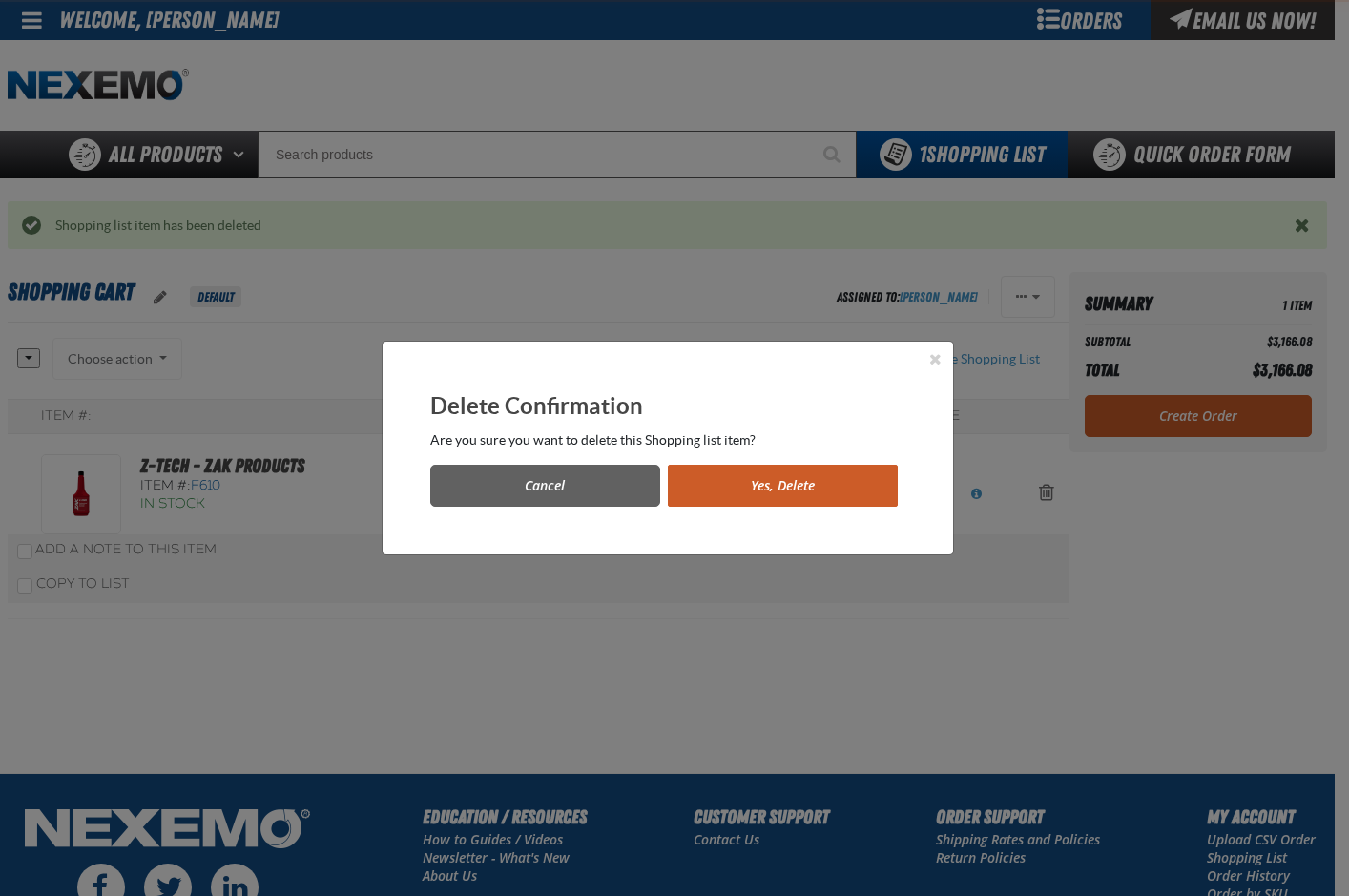
click at [869, 481] on button "Yes, Delete" at bounding box center [783, 486] width 230 height 42
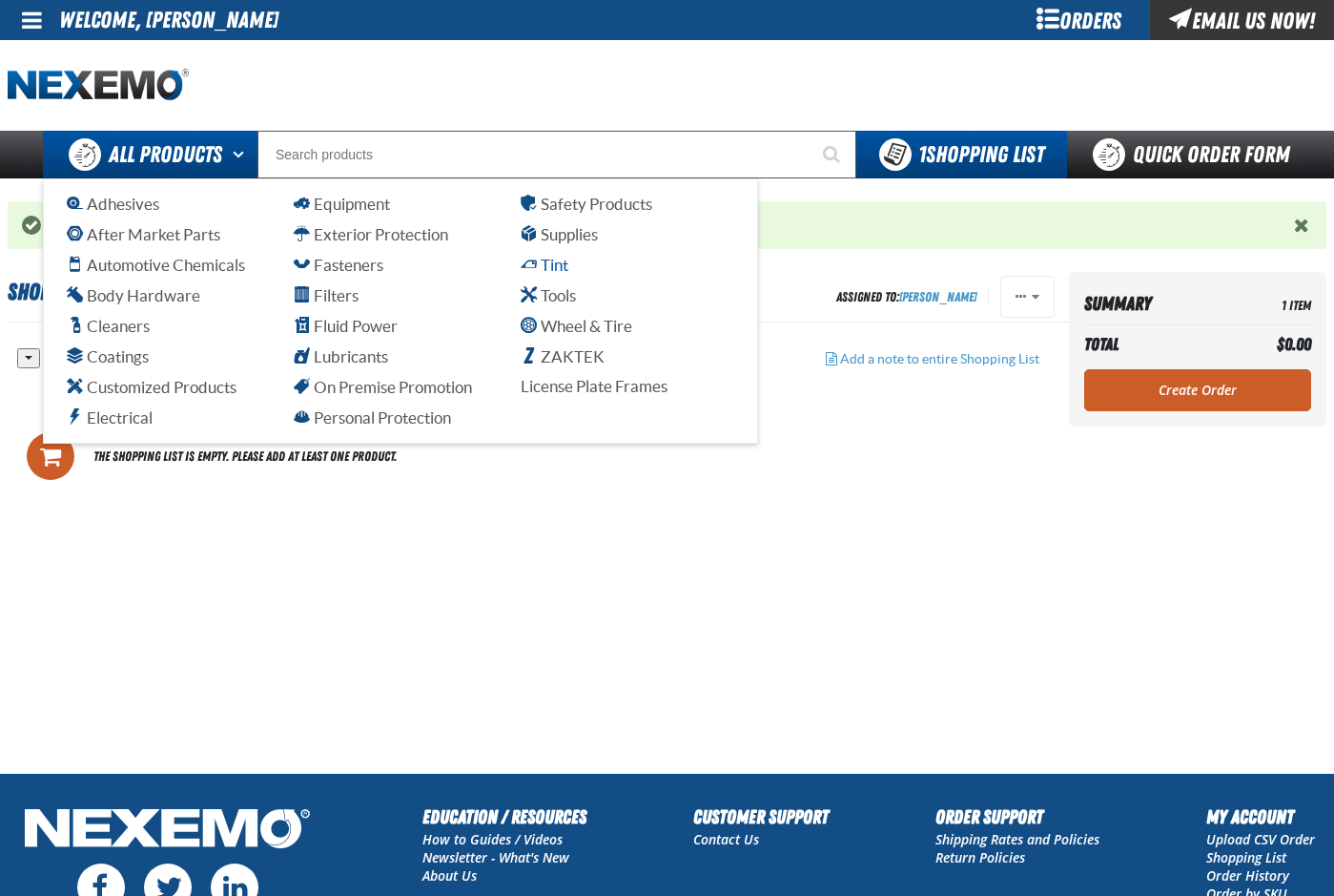
click at [552, 259] on span "Tint" at bounding box center [545, 265] width 48 height 18
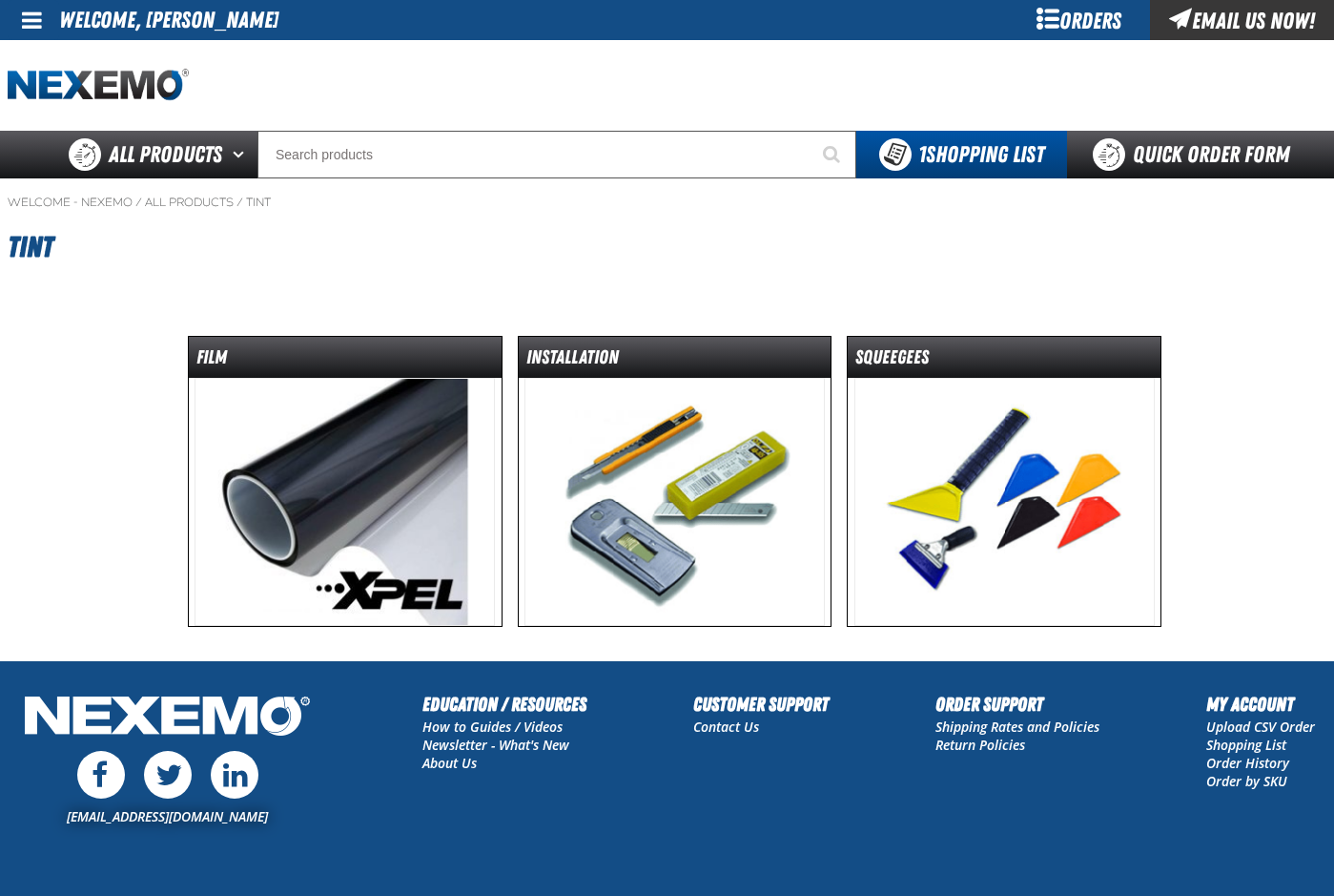
click at [367, 459] on img at bounding box center [345, 502] width 300 height 248
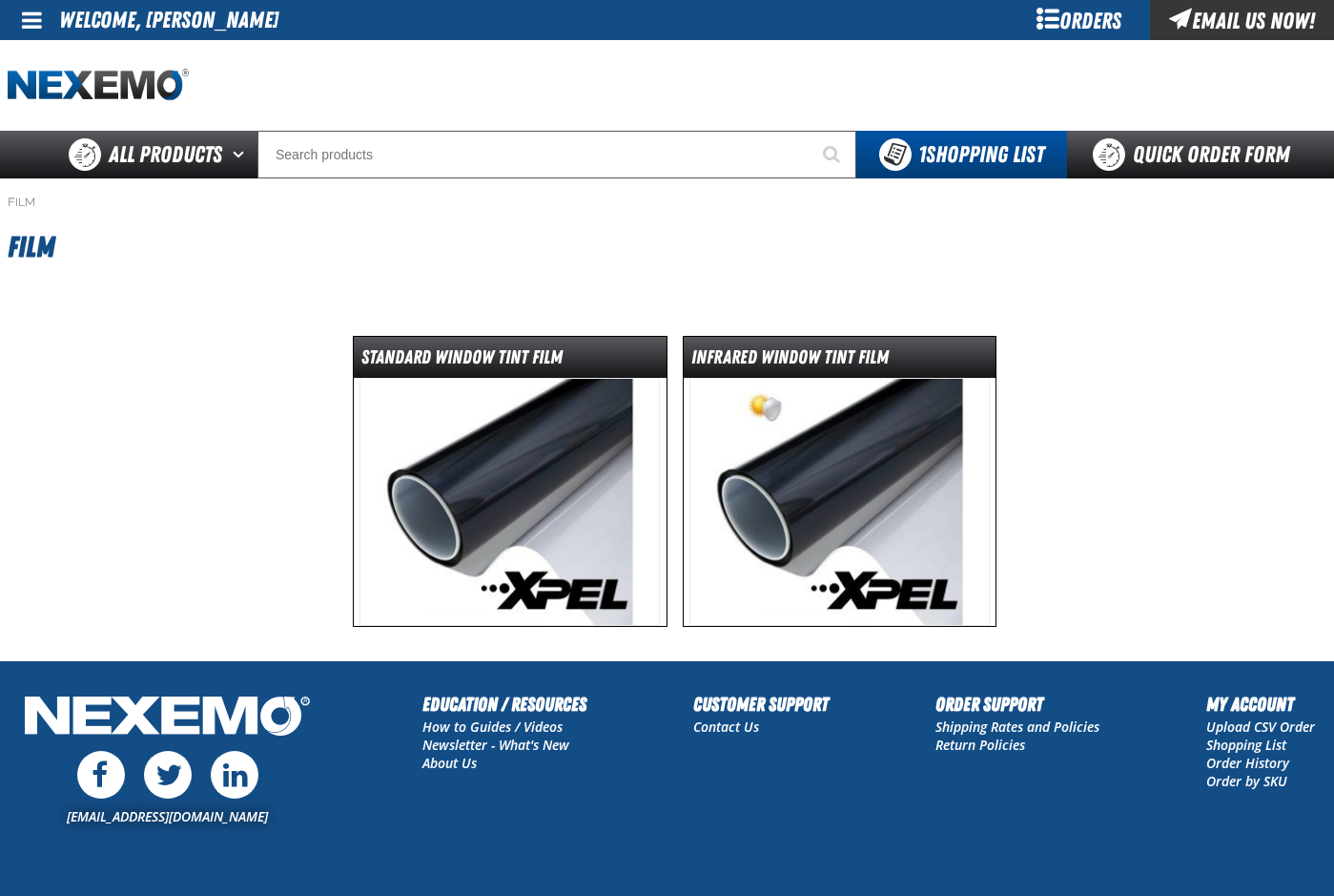
click at [504, 472] on img at bounding box center [510, 502] width 300 height 248
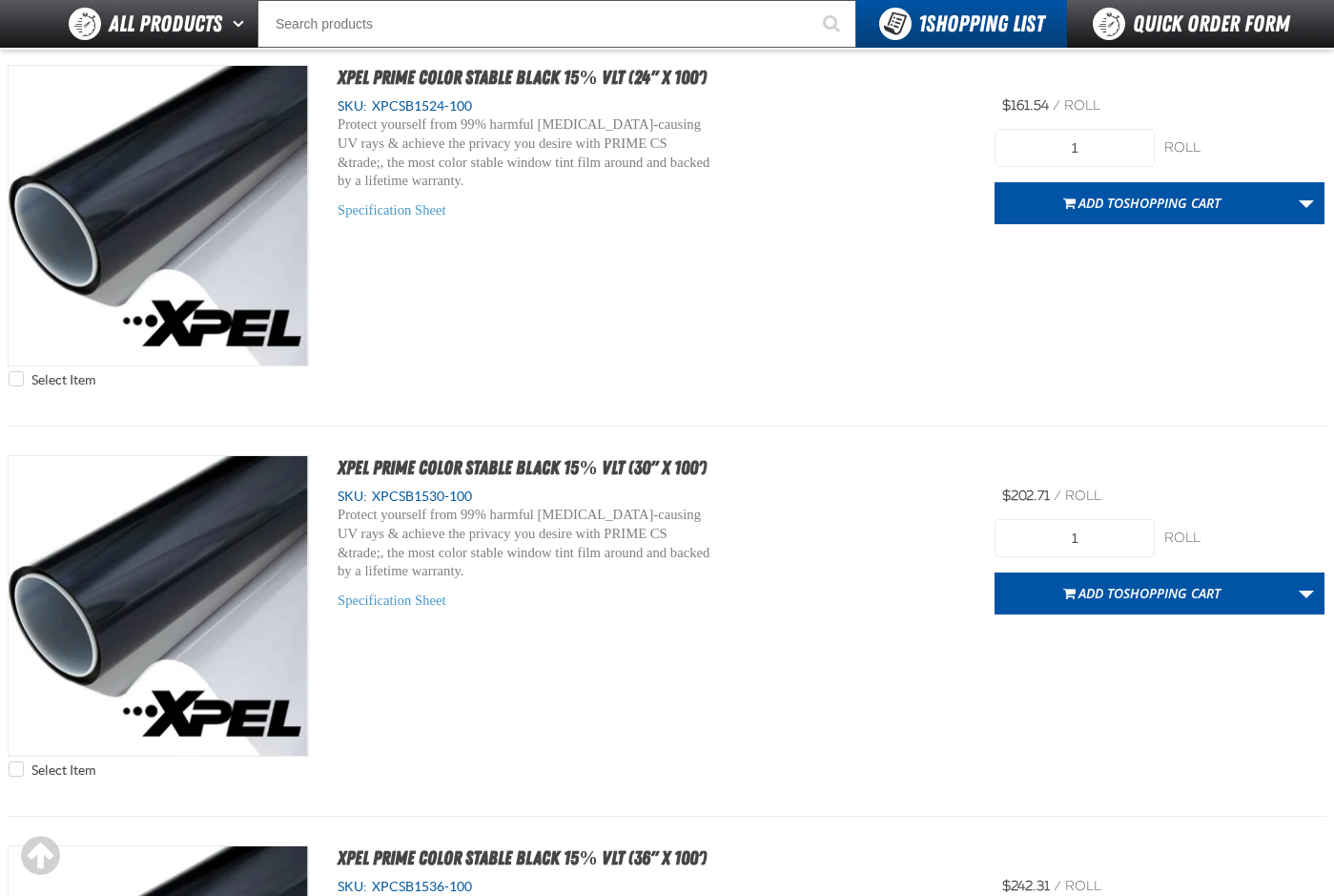
scroll to position [3434, 0]
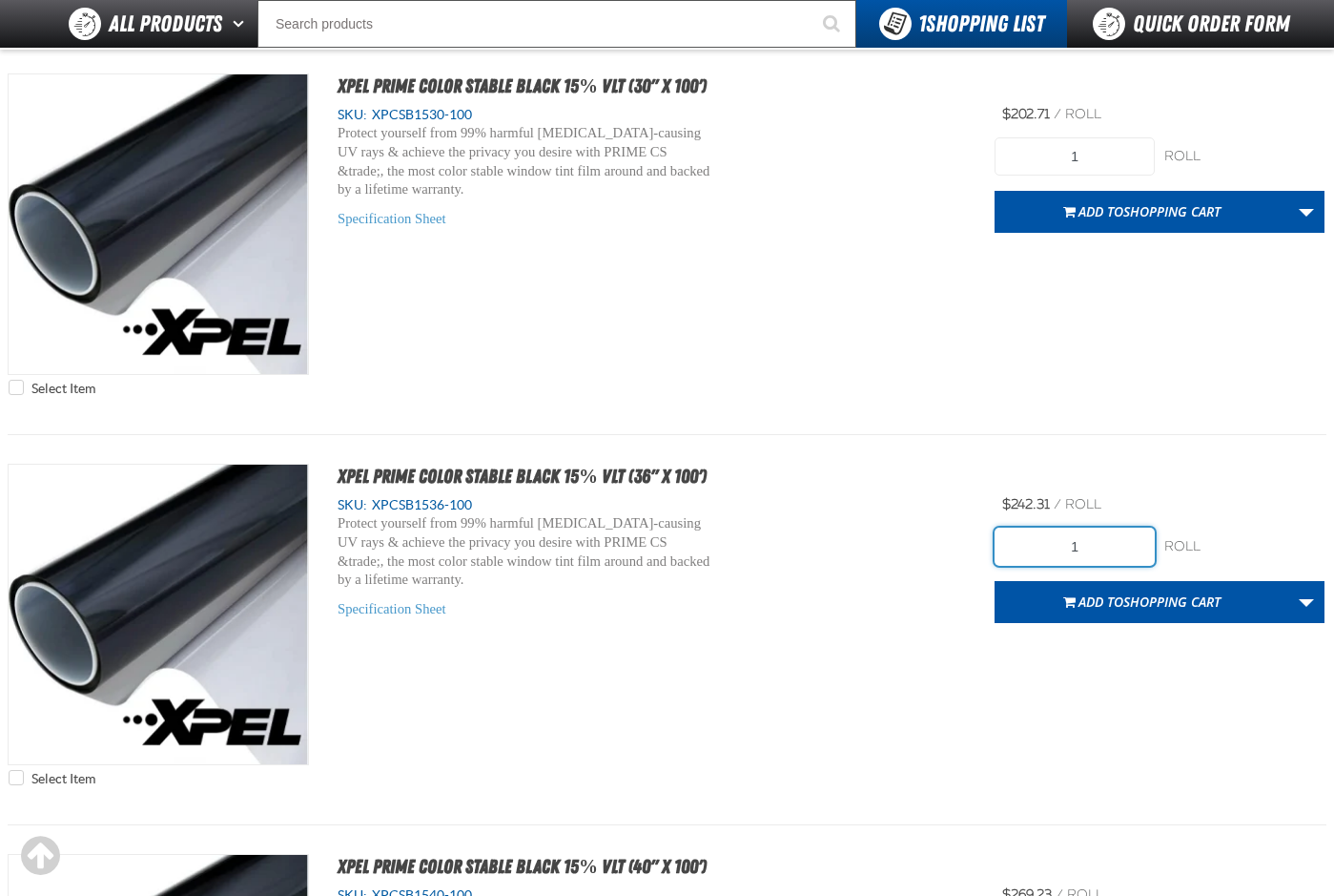
click at [1084, 544] on input "1" at bounding box center [1075, 546] width 160 height 38
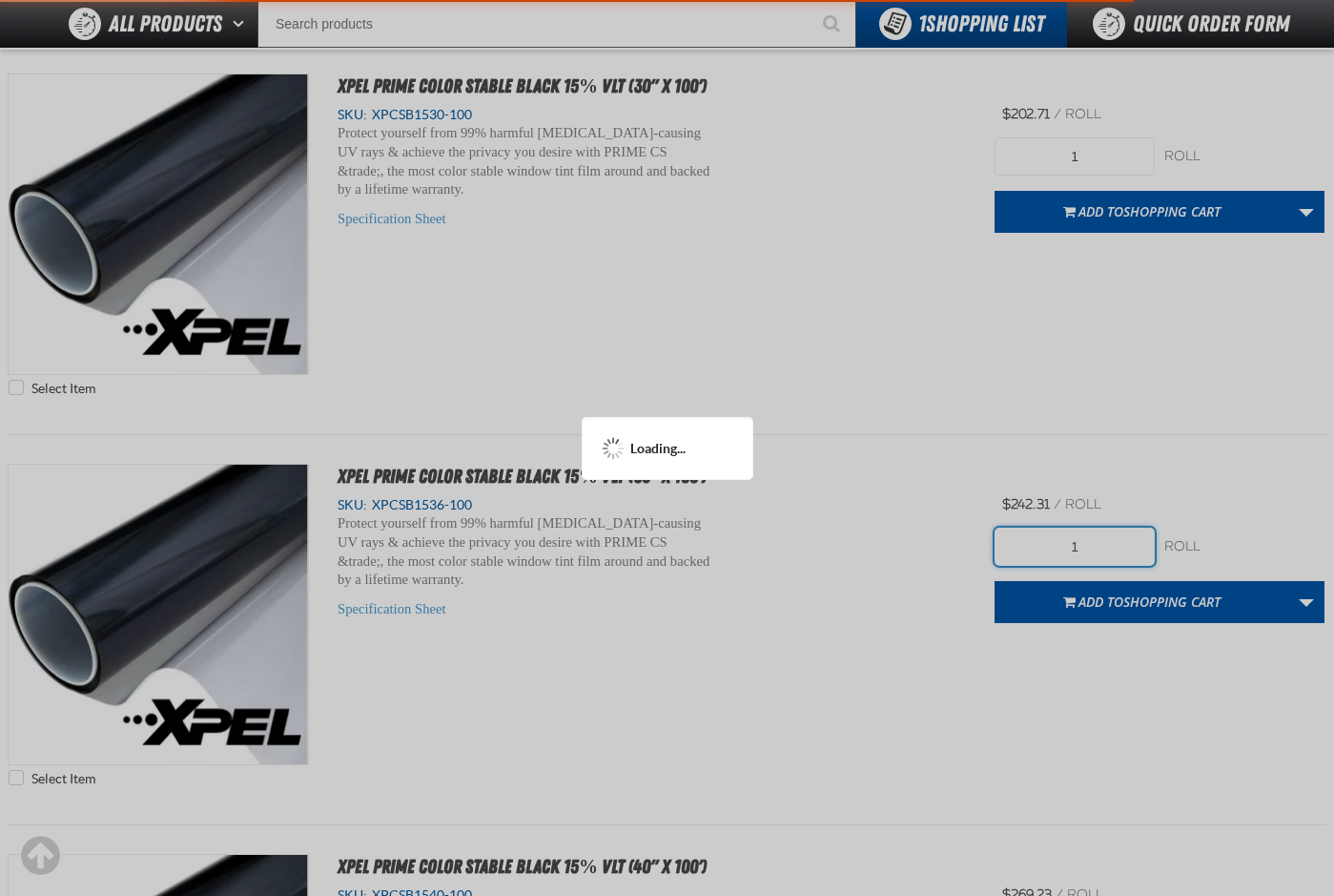
scroll to position [3527, 0]
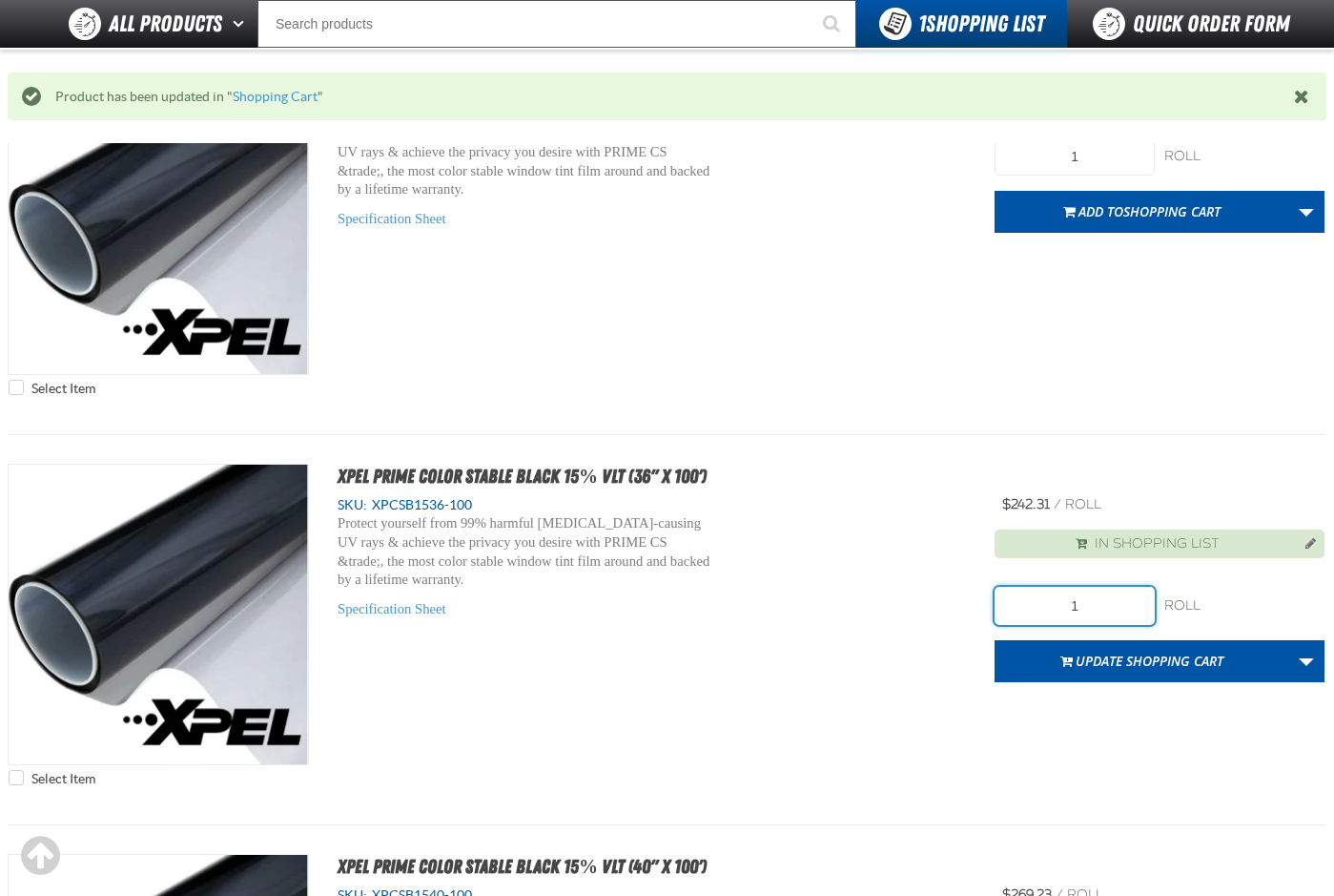
click at [1106, 610] on input "1" at bounding box center [1075, 606] width 160 height 38
type input "4"
click at [1157, 658] on button "Update Shopping Cart" at bounding box center [1142, 661] width 295 height 42
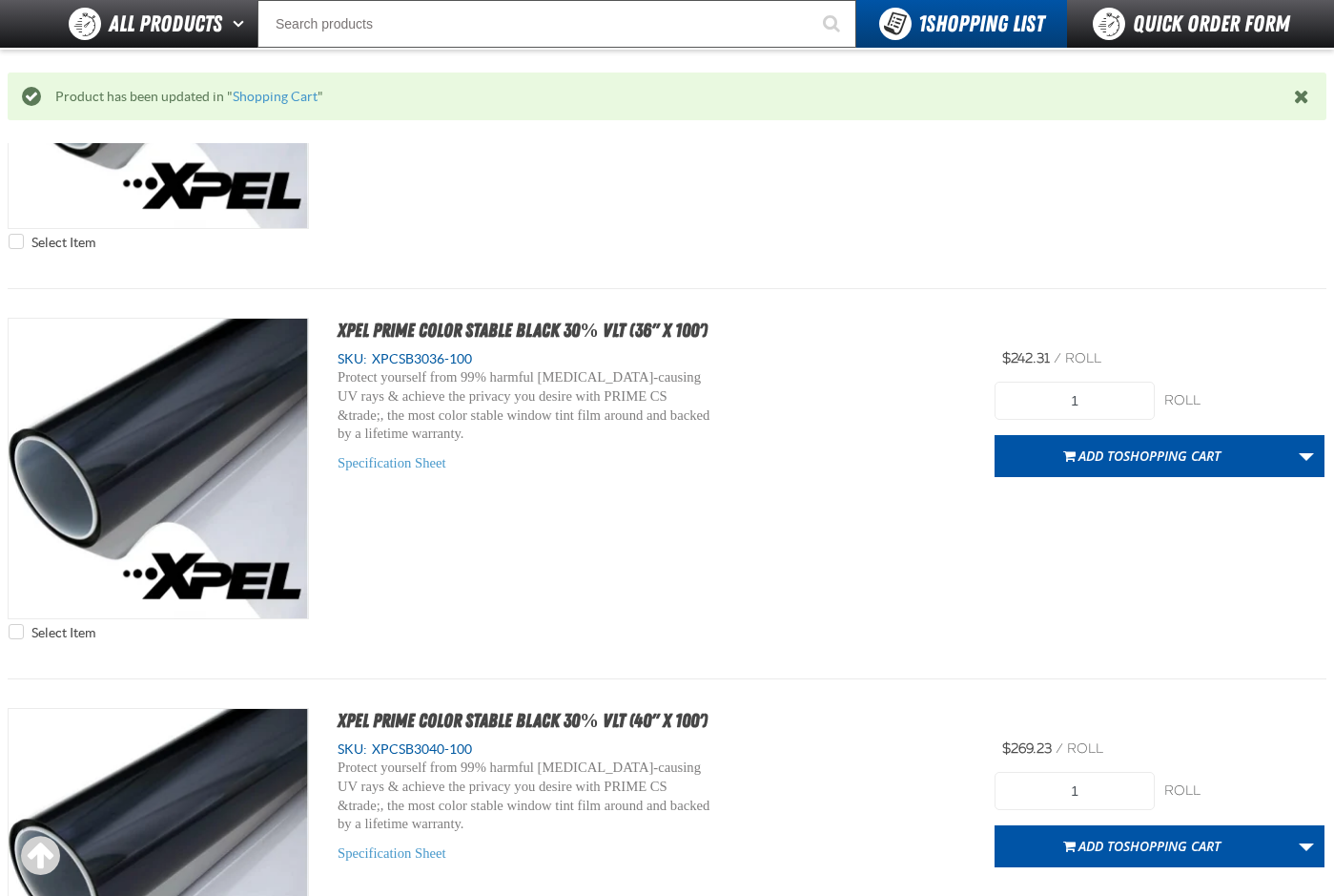
scroll to position [5626, 0]
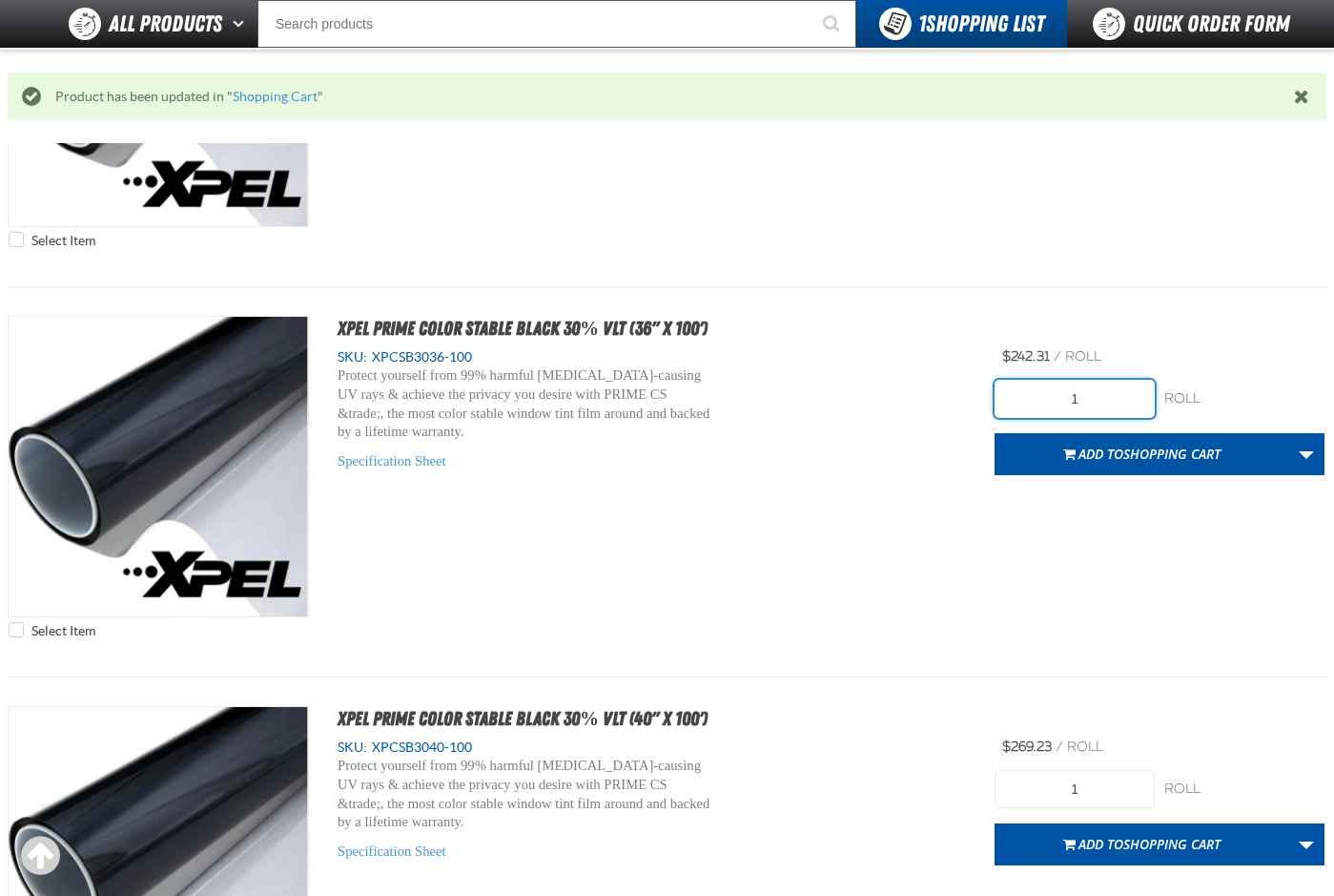
click at [1072, 394] on input "1" at bounding box center [1075, 399] width 160 height 38
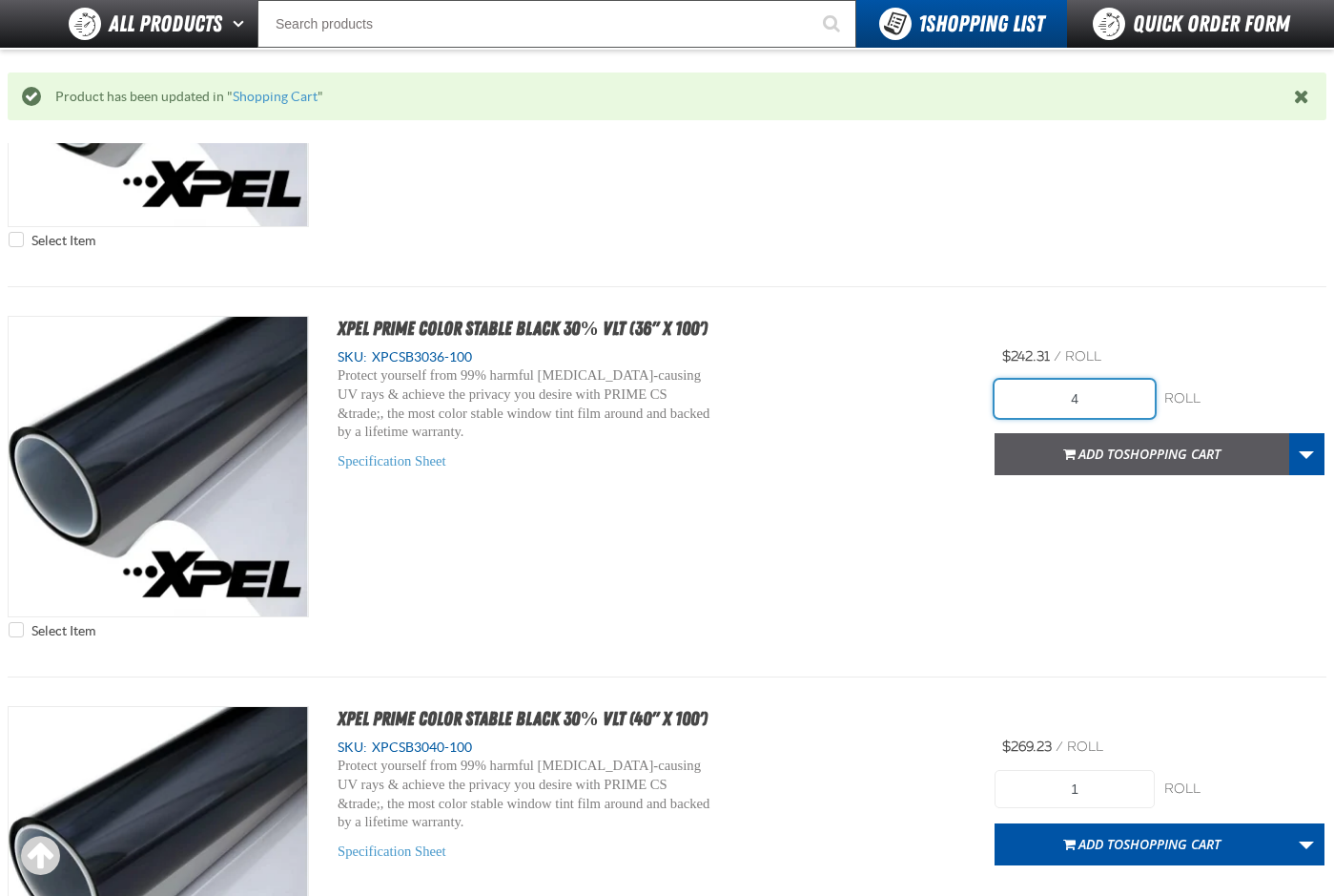
type input "4"
click at [1125, 457] on span "Shopping Cart" at bounding box center [1172, 453] width 97 height 18
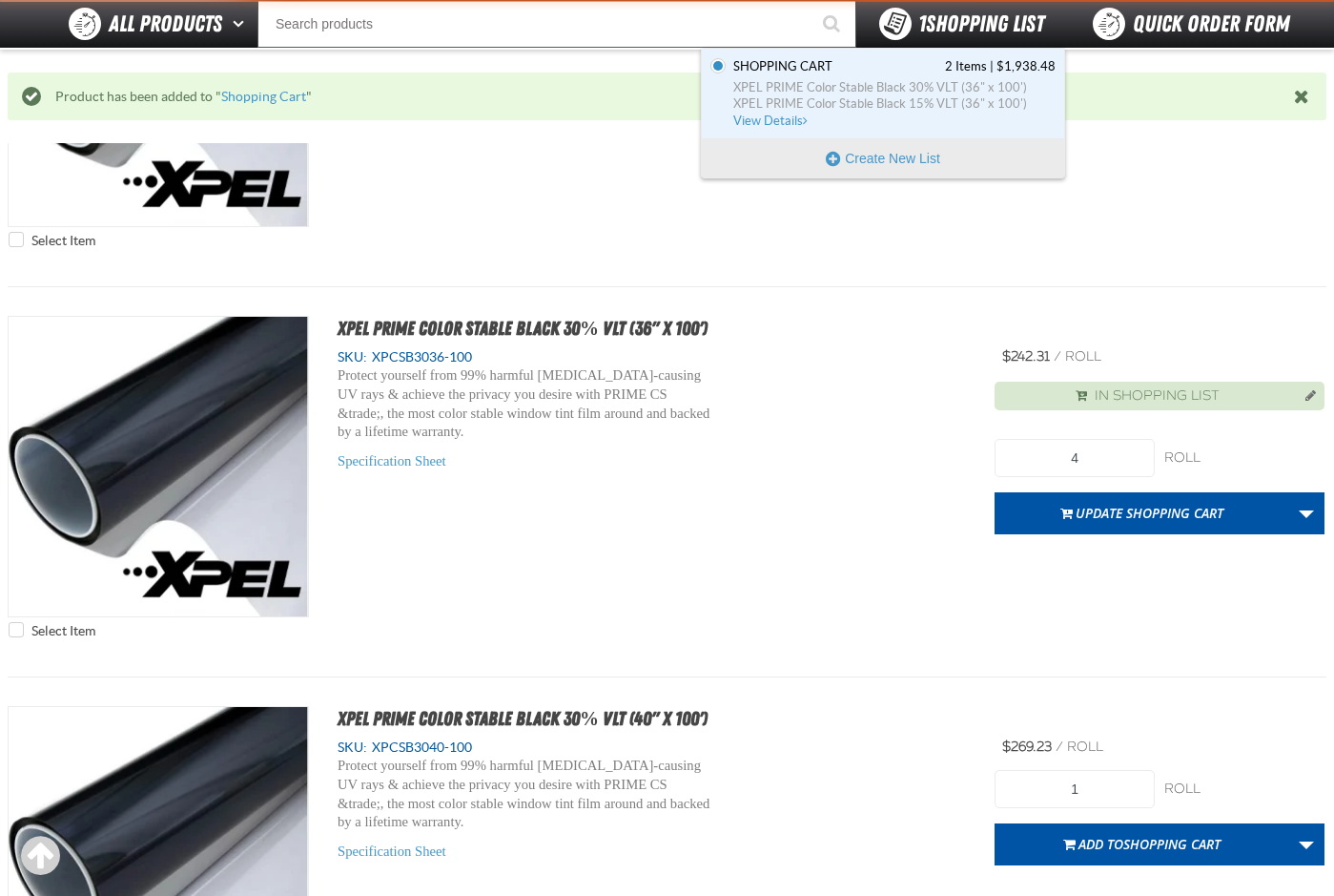
click at [933, 31] on span "1 Shopping List" at bounding box center [982, 23] width 126 height 27
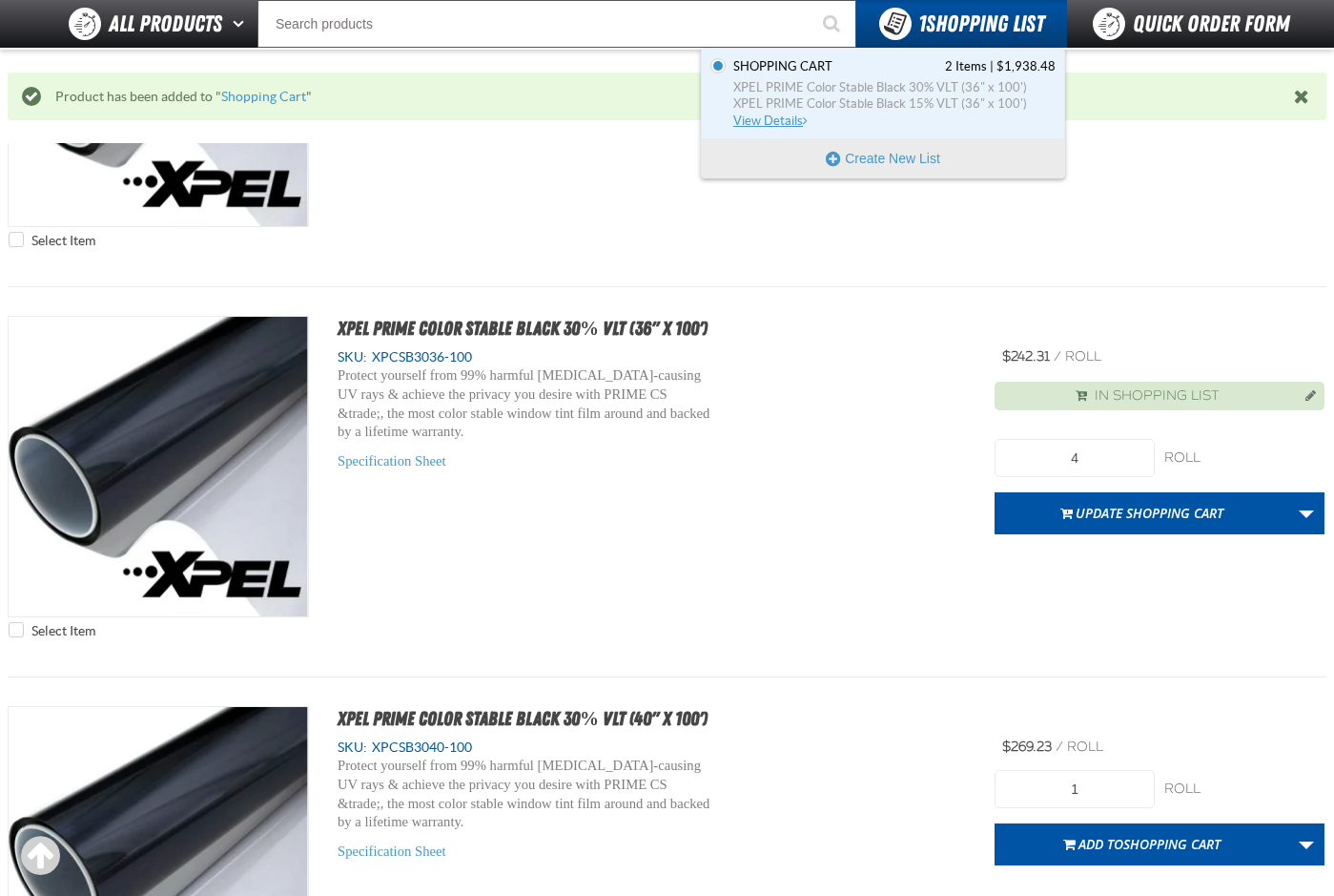
click at [761, 88] on span "XPEL PRIME Color Stable Black 30% VLT (36" x 100')" at bounding box center [895, 87] width 322 height 17
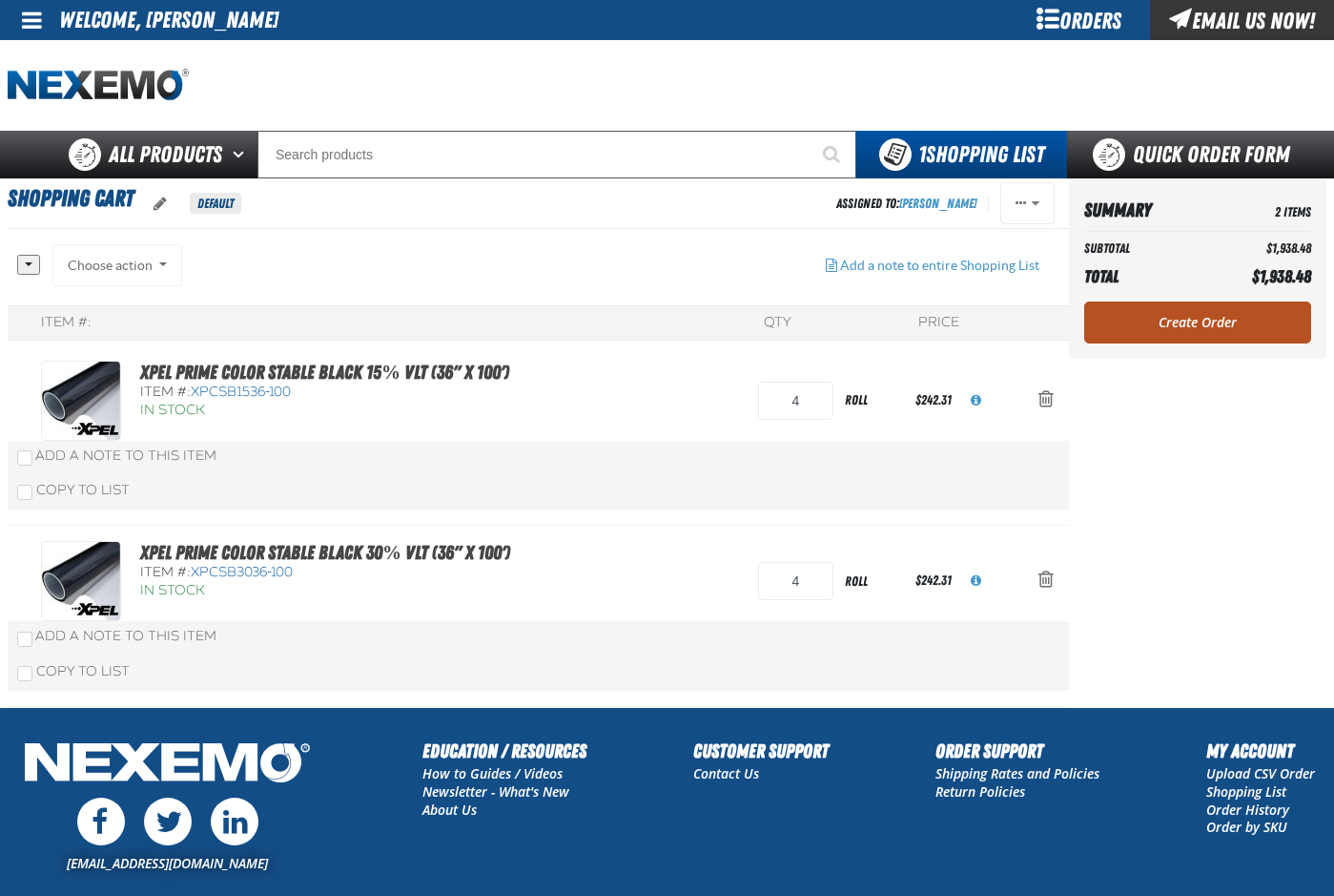
click at [1140, 312] on link "Create Order" at bounding box center [1198, 322] width 227 height 42
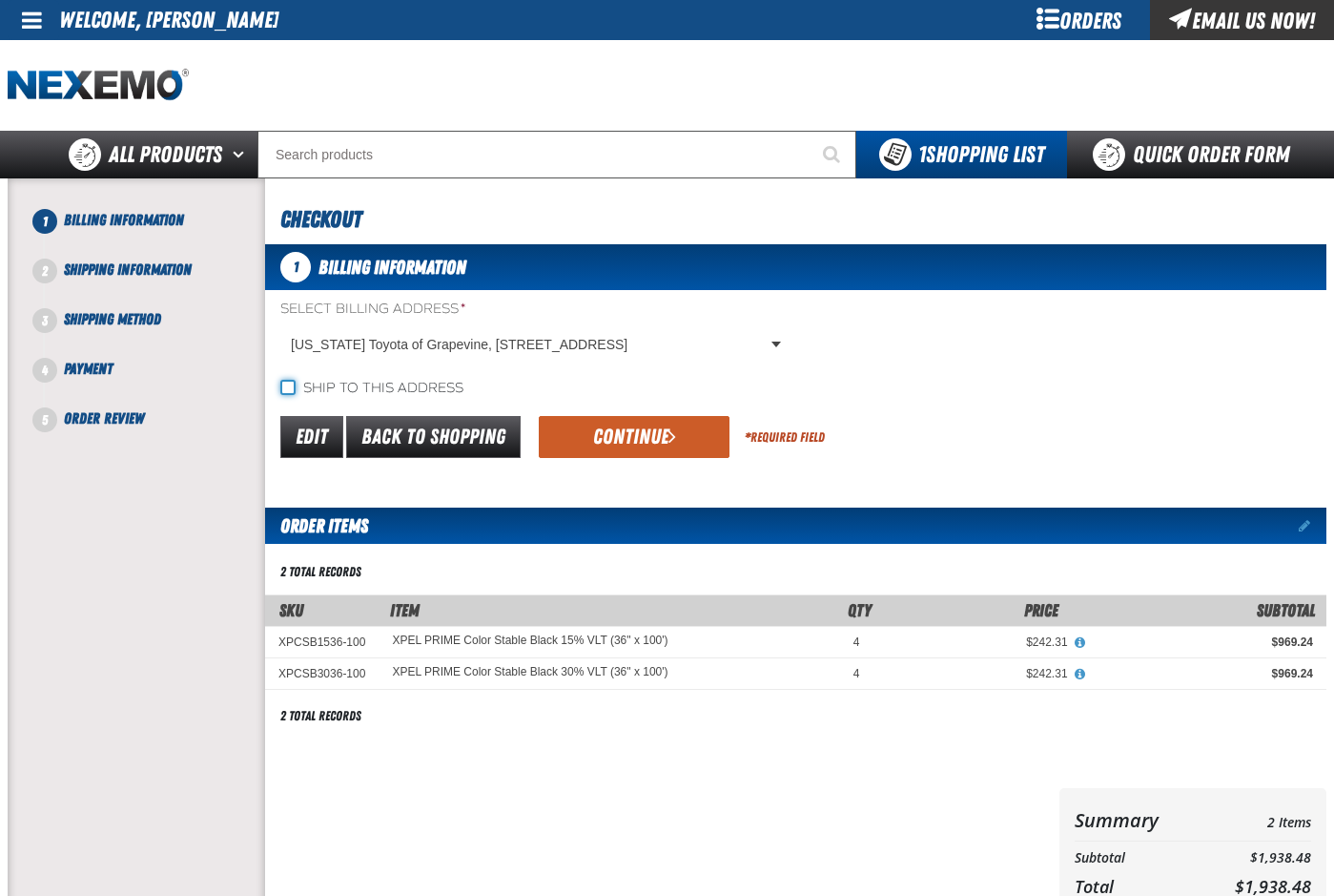
click at [287, 387] on input "Ship to this address" at bounding box center [287, 387] width 15 height 15
checkbox input "true"
click at [640, 444] on button "Continue" at bounding box center [634, 437] width 191 height 42
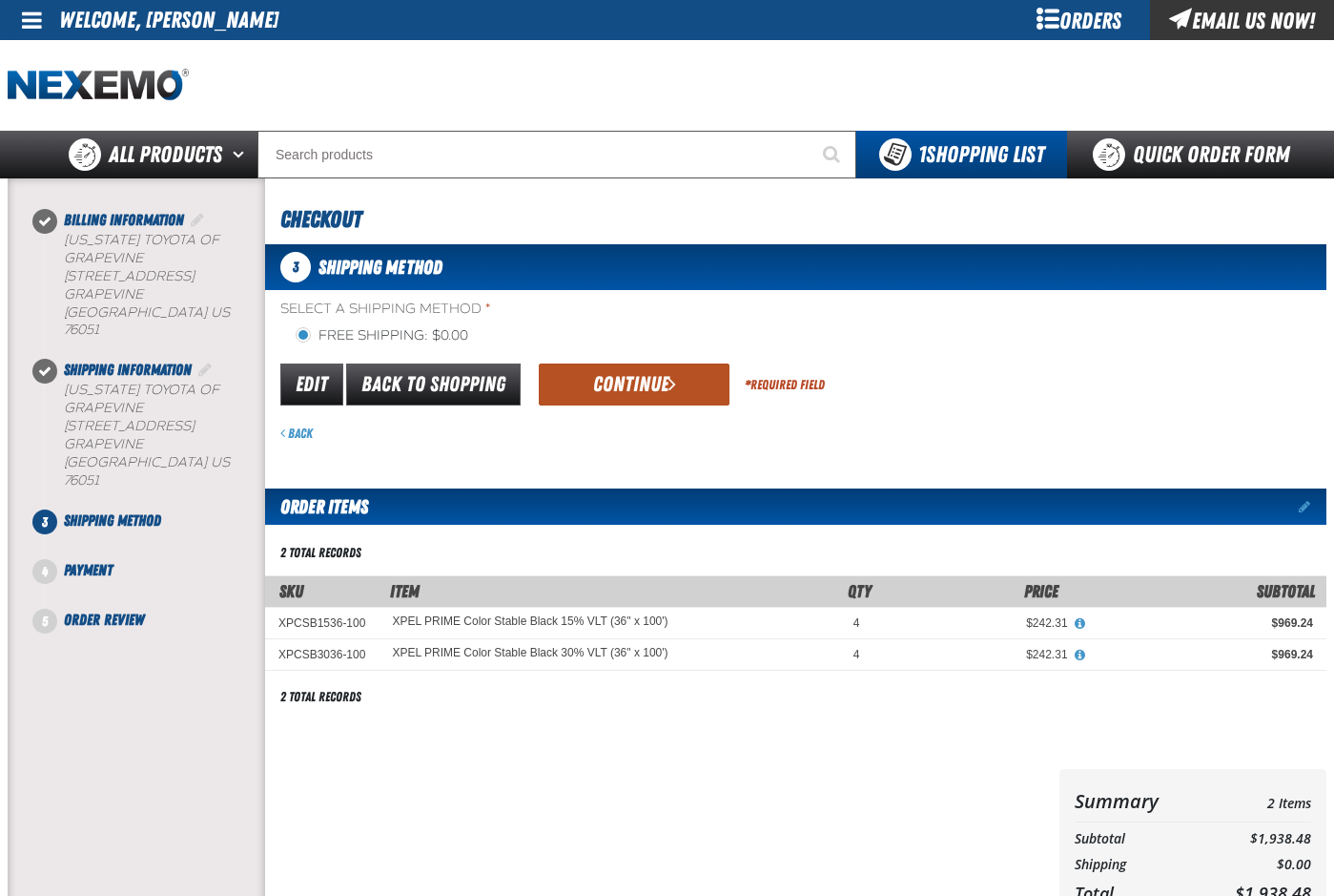
drag, startPoint x: 624, startPoint y: 382, endPoint x: 612, endPoint y: 375, distance: 13.3
click at [624, 382] on button "Continue" at bounding box center [634, 384] width 191 height 42
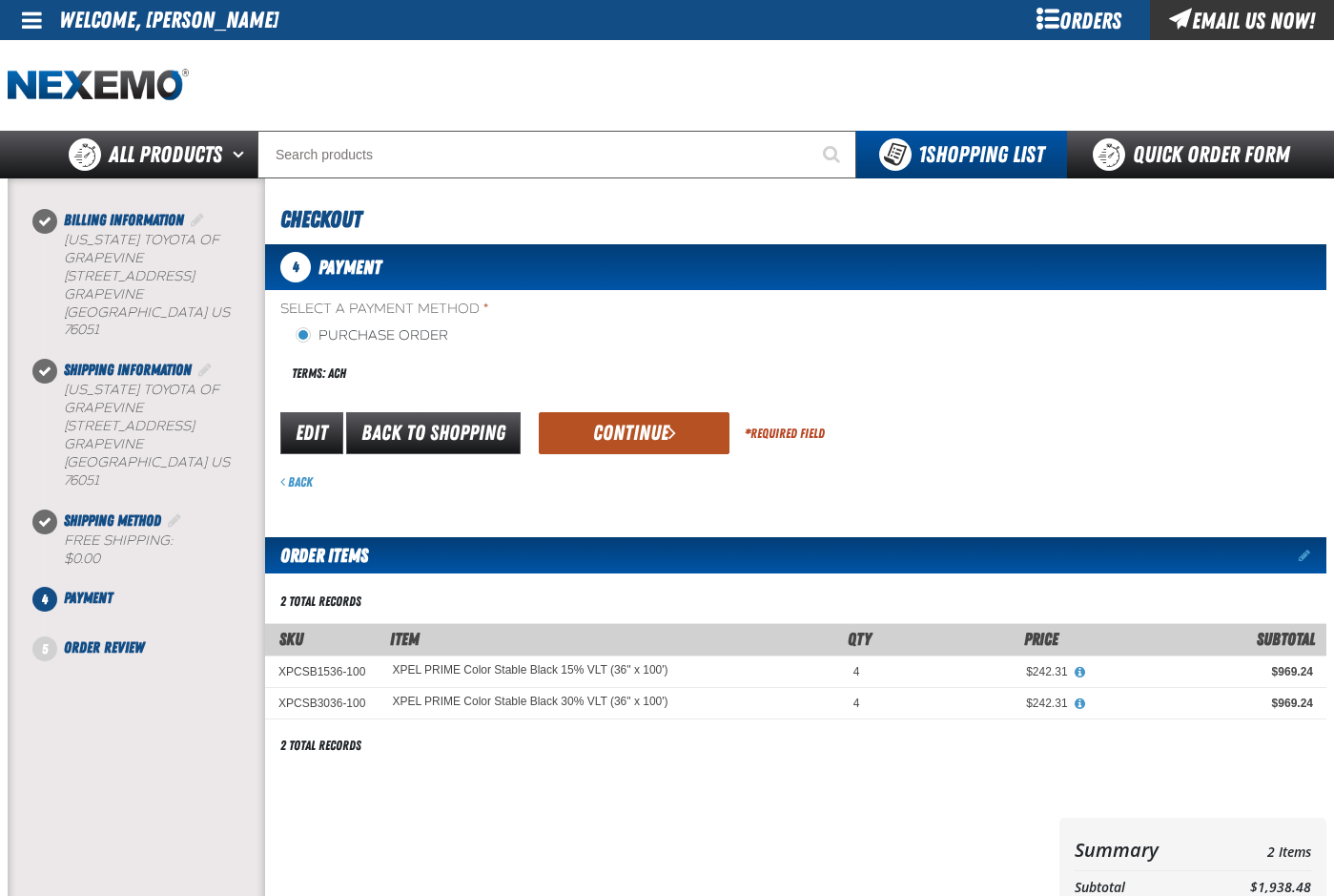
click at [643, 435] on button "Continue" at bounding box center [634, 433] width 191 height 42
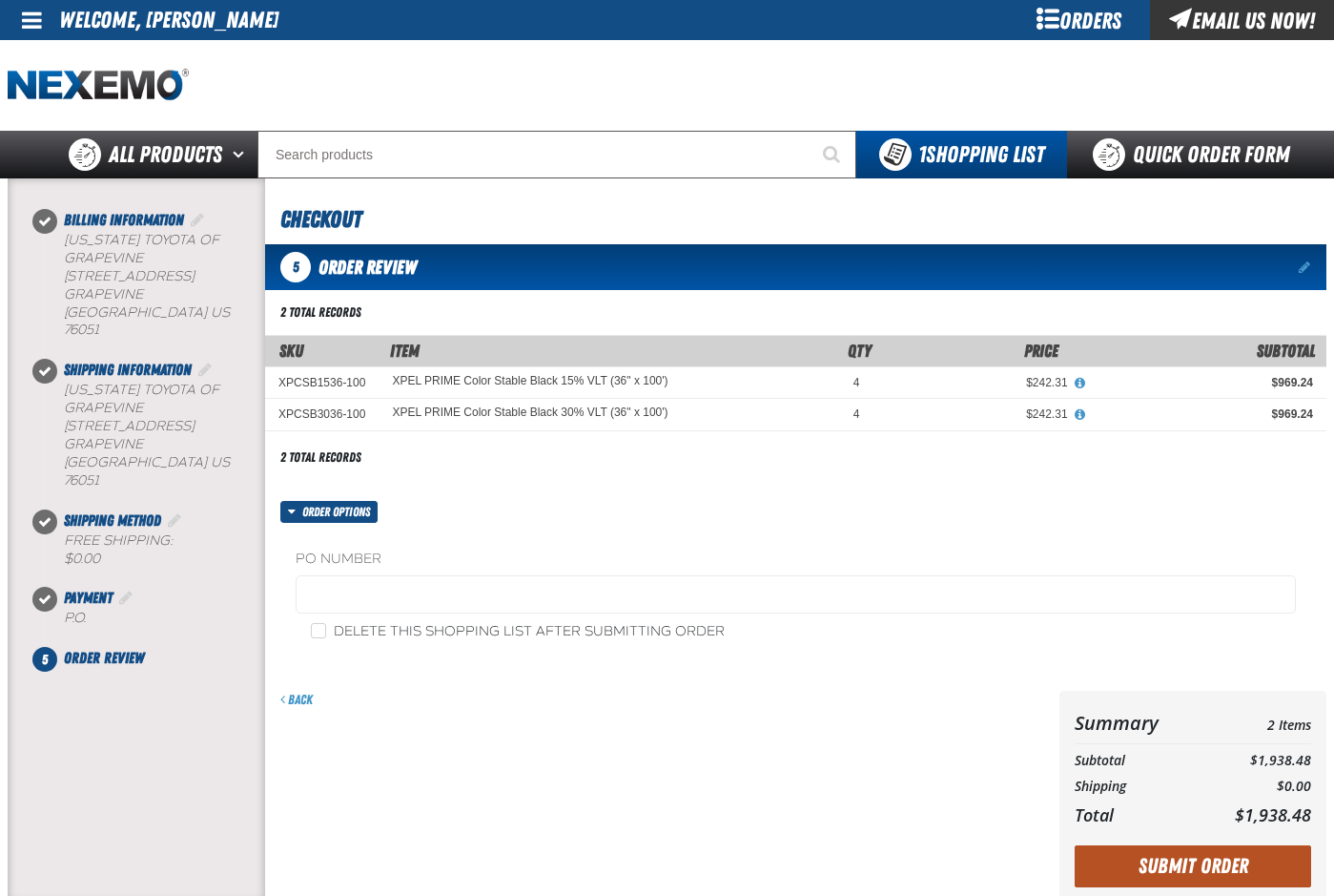
click at [1203, 868] on button "Submit Order" at bounding box center [1193, 866] width 237 height 42
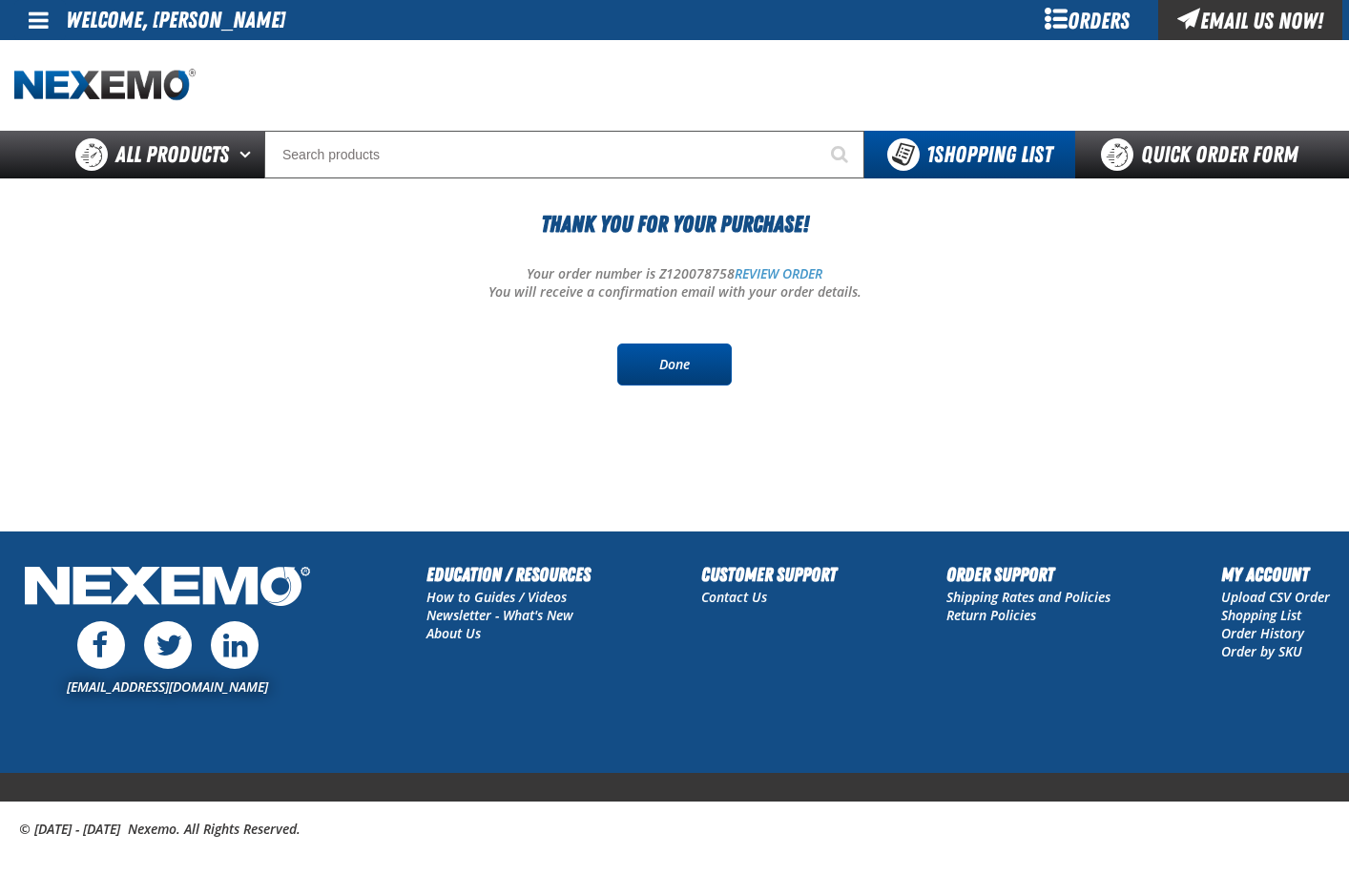
click at [680, 364] on link "Done" at bounding box center [674, 364] width 114 height 42
